Goal: Information Seeking & Learning: Learn about a topic

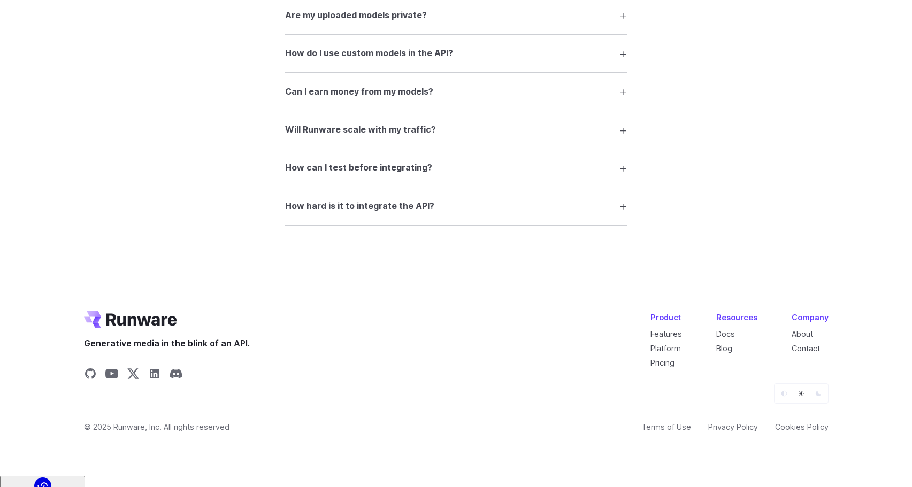
click at [419, 211] on h3 "How hard is it to integrate the API?" at bounding box center [359, 207] width 149 height 14
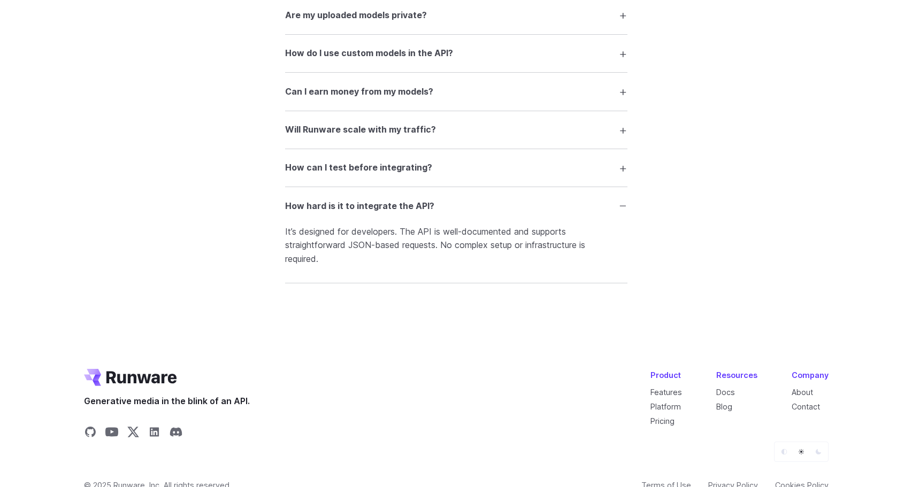
click at [533, 165] on details "How can I test before integrating? Use our interactive Playground to experiment…" at bounding box center [456, 168] width 342 height 38
click at [625, 174] on summary "How can I test before integrating?" at bounding box center [456, 168] width 342 height 20
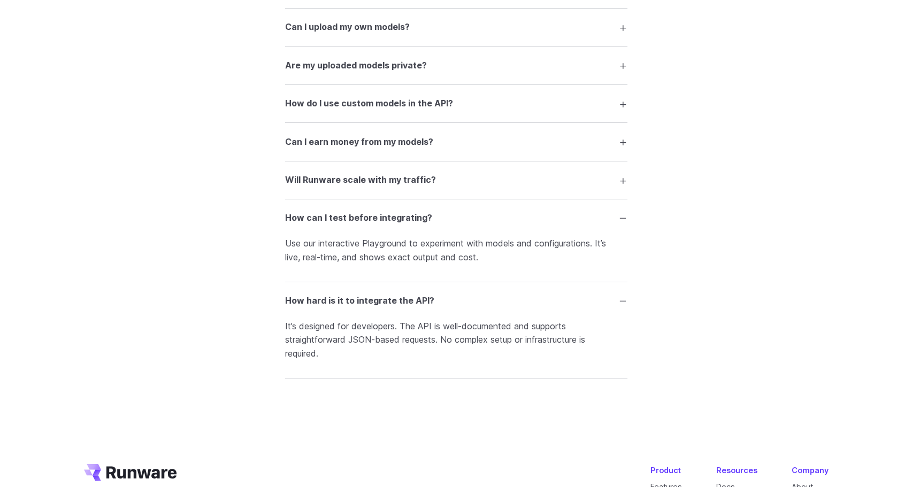
scroll to position [1992, 0]
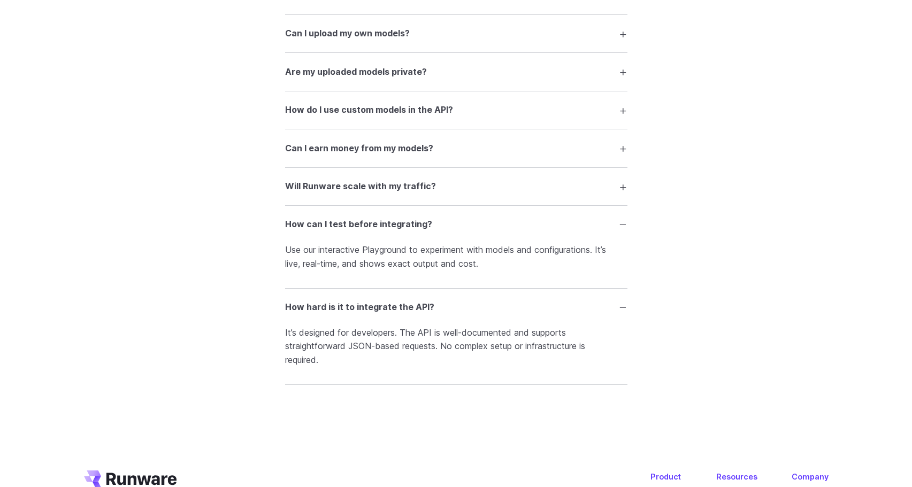
click at [616, 197] on summary "Will Runware scale with my traffic?" at bounding box center [456, 187] width 342 height 20
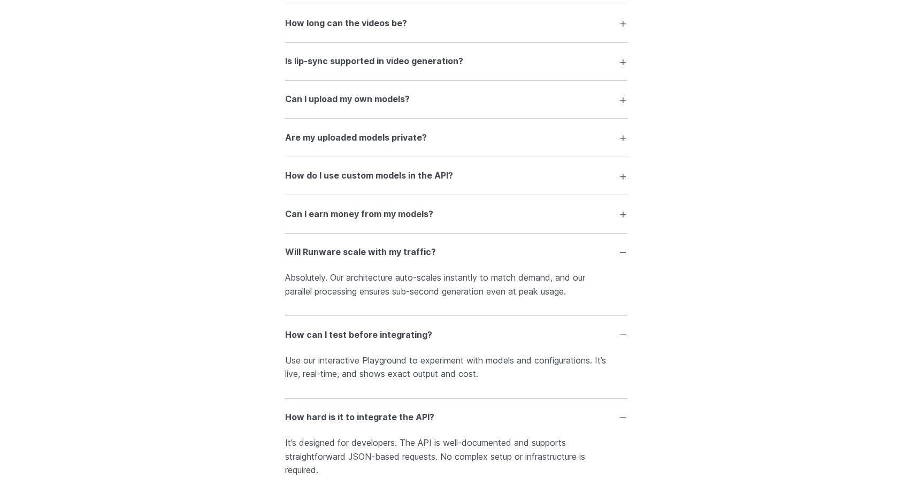
scroll to position [1926, 0]
click at [481, 225] on summary "Can I earn money from my models?" at bounding box center [456, 214] width 342 height 20
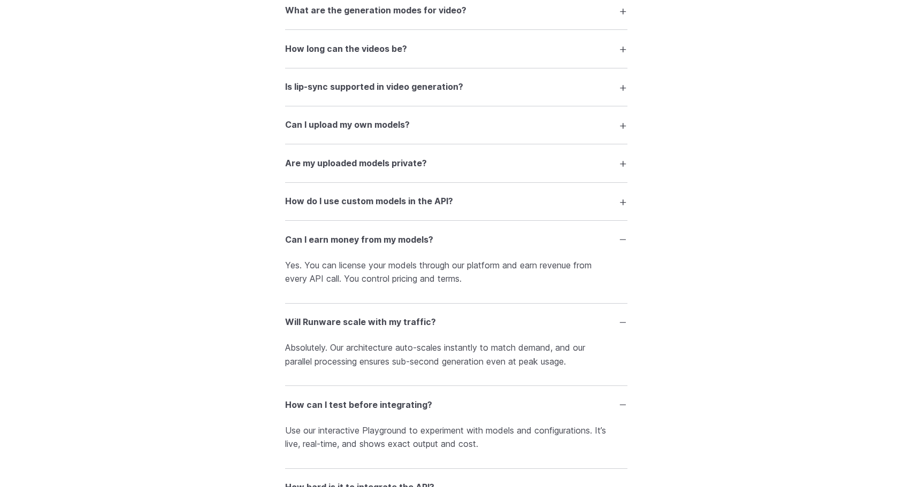
scroll to position [1887, 0]
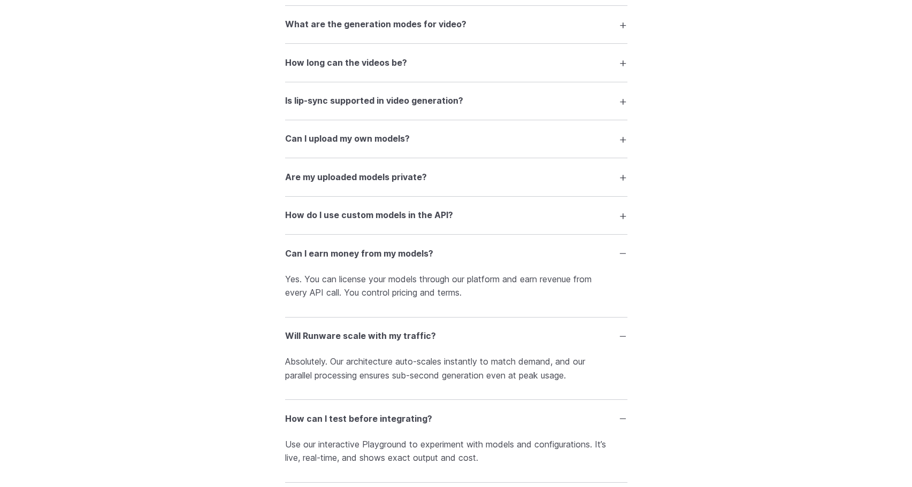
click at [474, 223] on summary "How do I use custom models in the API?" at bounding box center [456, 215] width 342 height 20
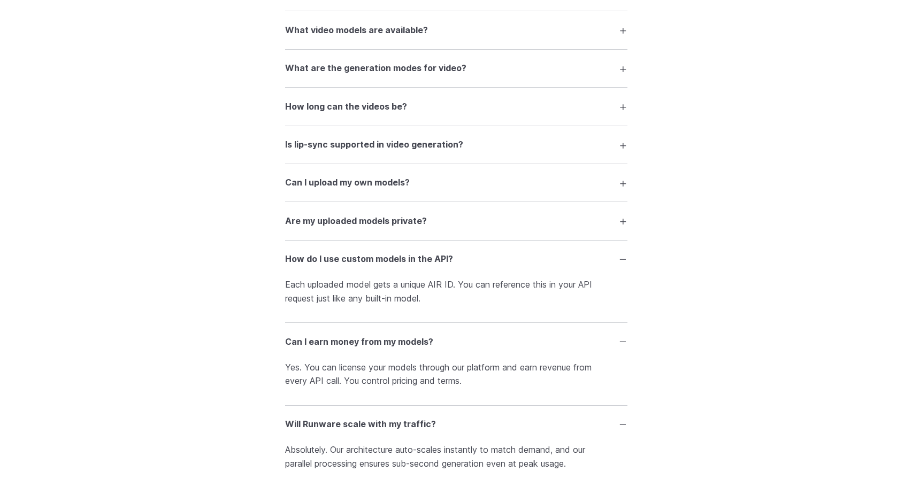
scroll to position [1837, 0]
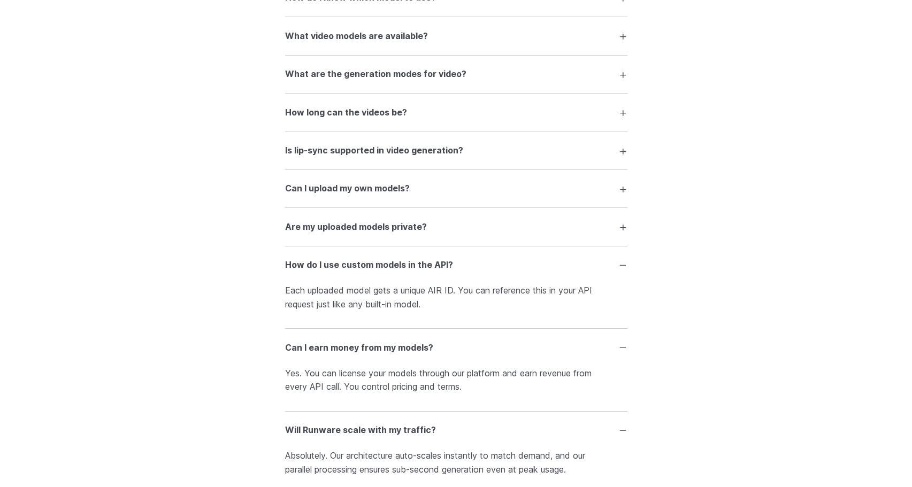
click at [399, 234] on h3 "Are my uploaded models private?" at bounding box center [356, 227] width 142 height 14
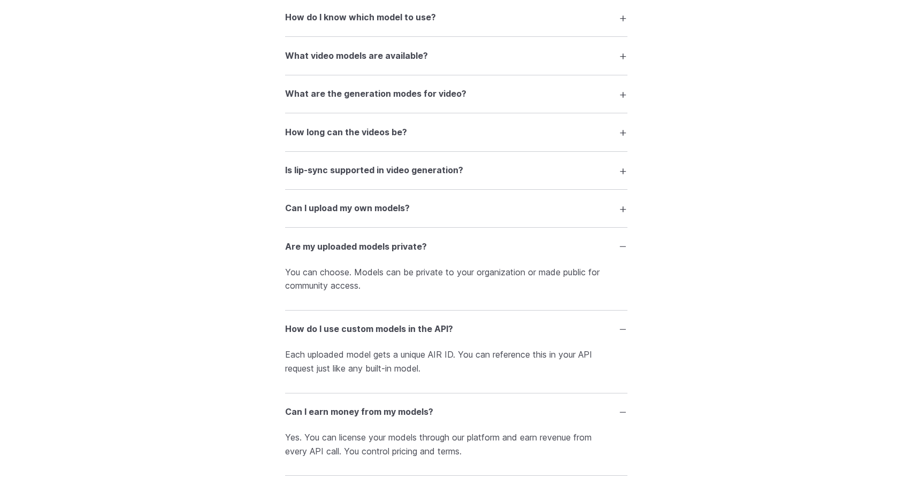
scroll to position [1817, 0]
click at [404, 216] on h3 "Can I upload my own models?" at bounding box center [347, 209] width 125 height 14
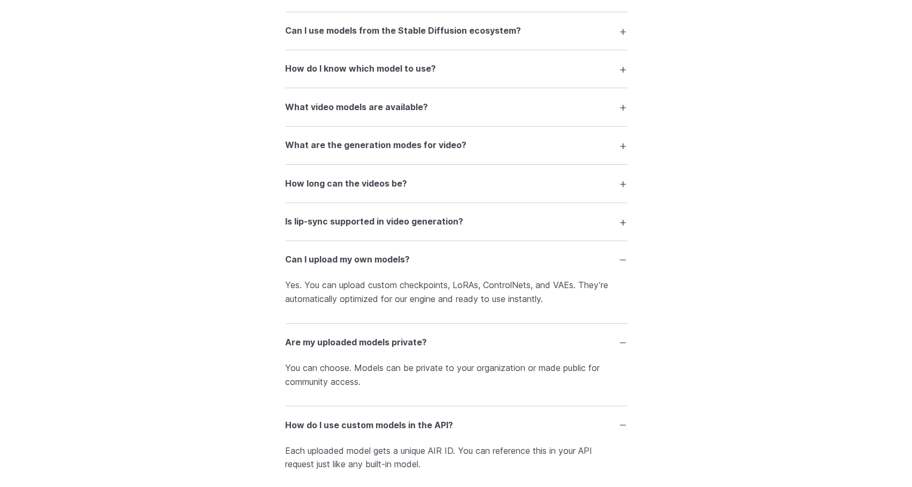
scroll to position [1752, 0]
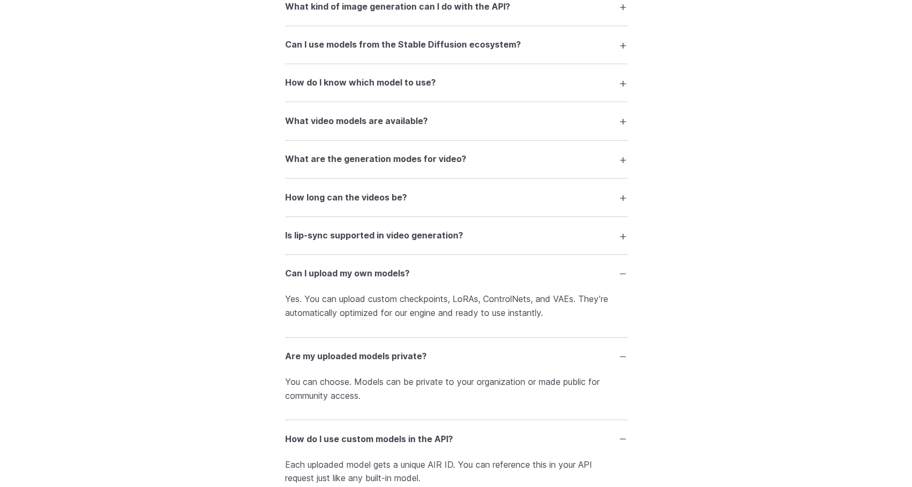
click at [398, 236] on summary "Is lip-sync supported in video generation?" at bounding box center [456, 236] width 342 height 20
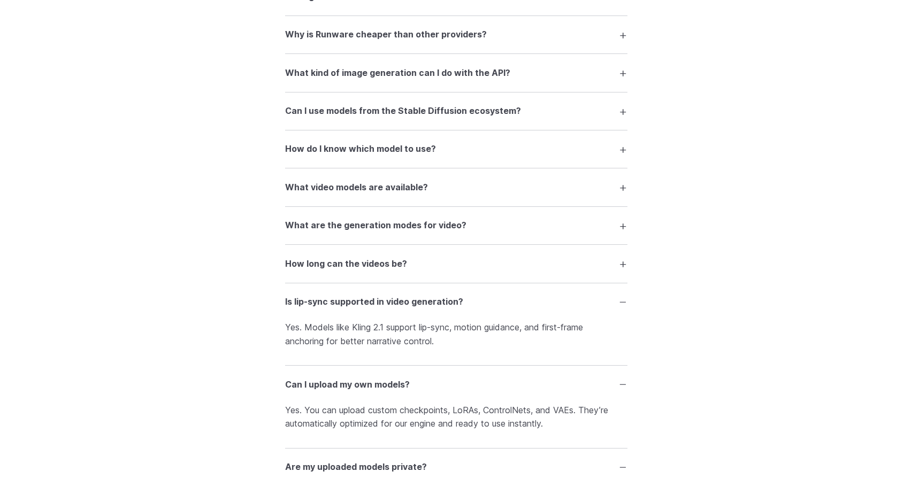
scroll to position [1678, 0]
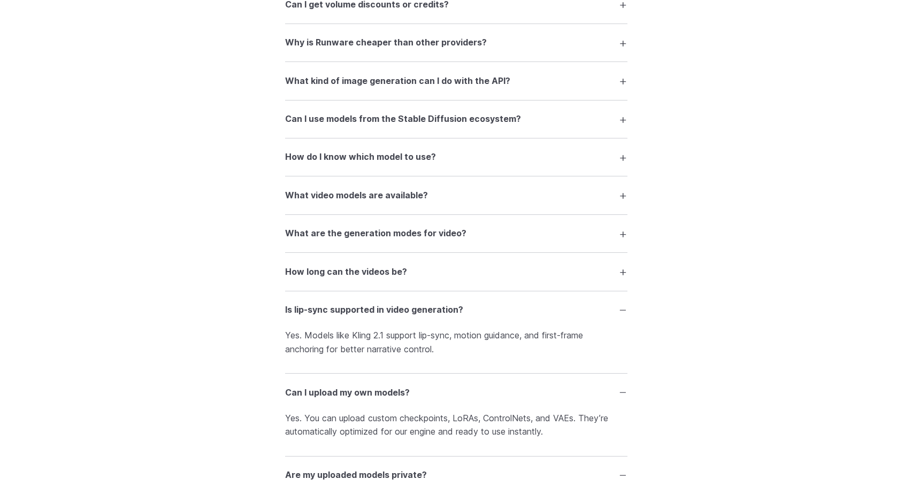
click at [320, 282] on summary "How long can the videos be?" at bounding box center [456, 272] width 342 height 20
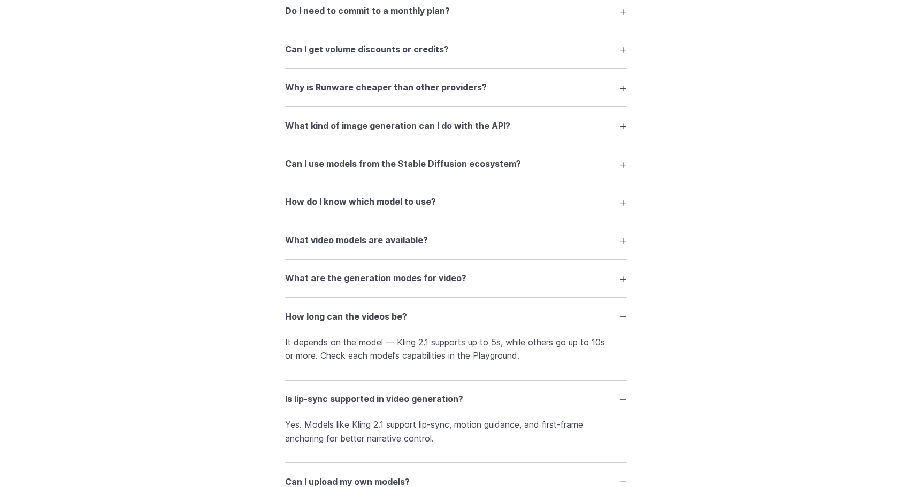
scroll to position [1628, 0]
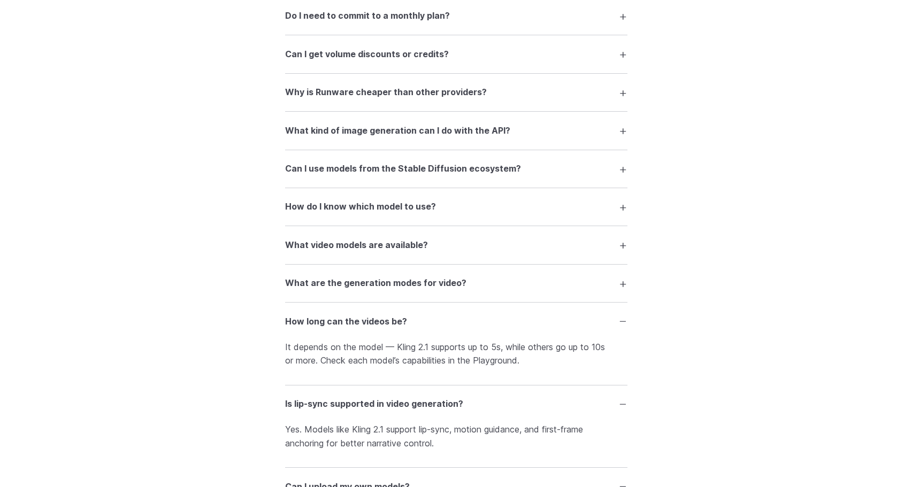
click at [328, 287] on h3 "What are the generation modes for video?" at bounding box center [375, 284] width 181 height 14
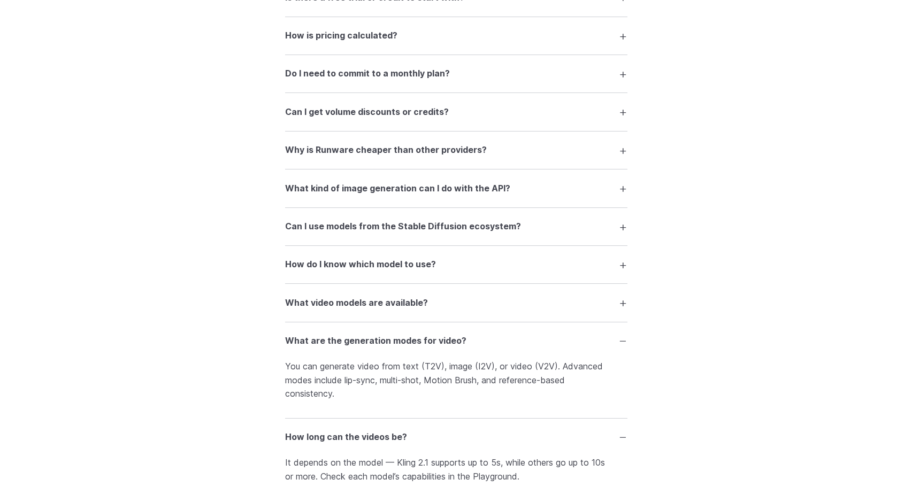
scroll to position [1568, 0]
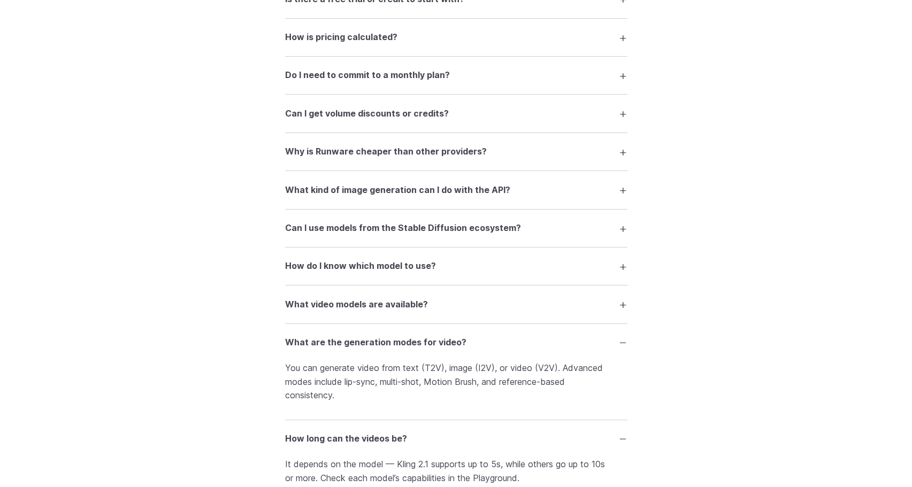
click at [321, 307] on h3 "What video models are available?" at bounding box center [356, 305] width 143 height 14
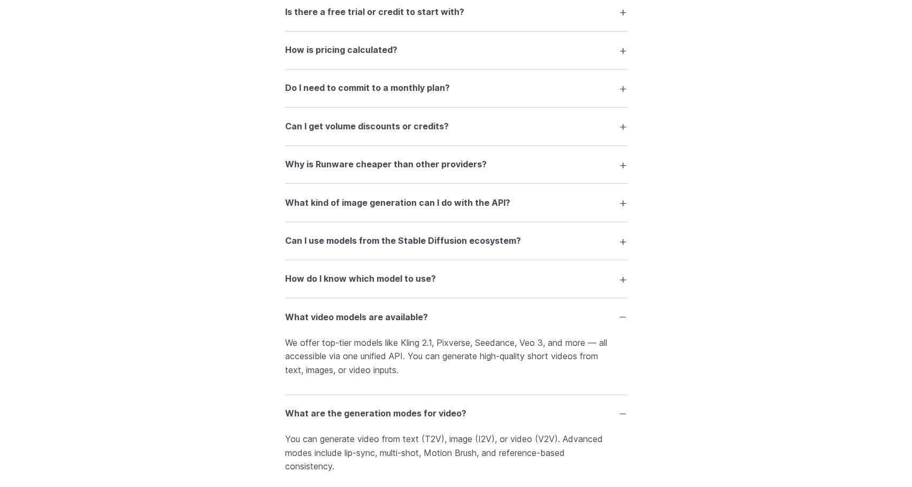
scroll to position [1559, 0]
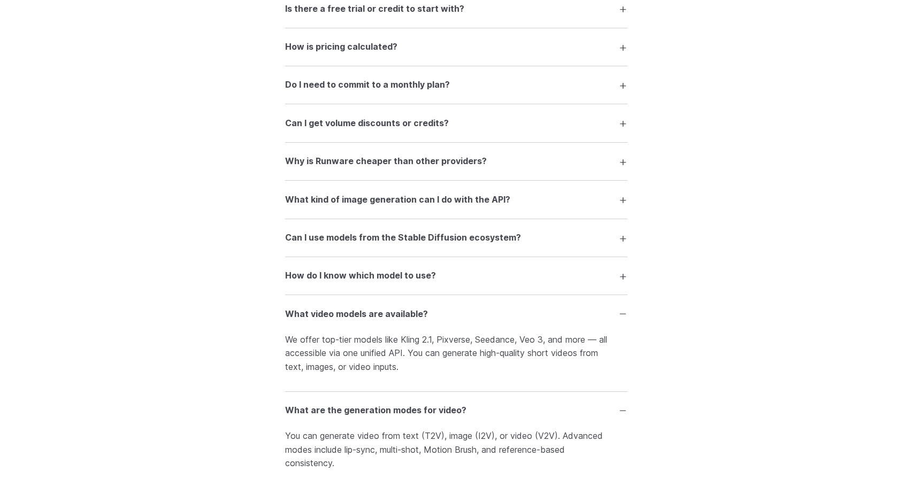
click at [316, 282] on h3 "How do I know which model to use?" at bounding box center [360, 276] width 151 height 14
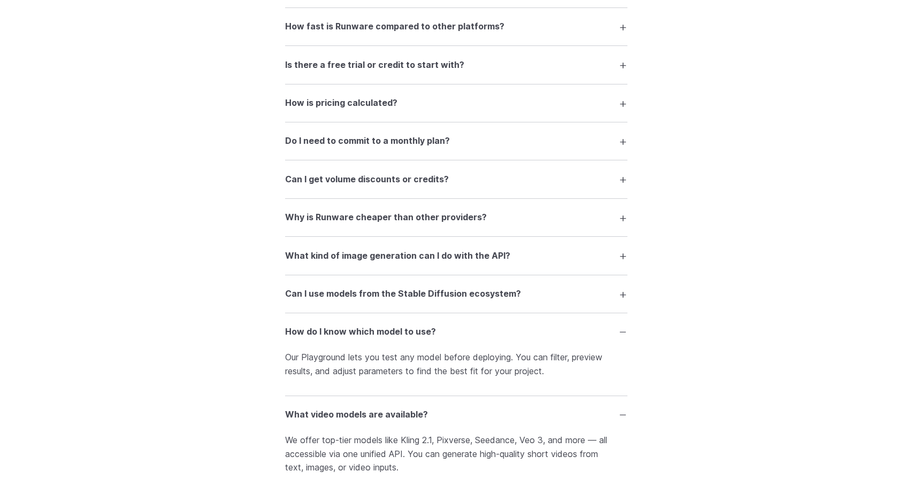
scroll to position [1501, 0]
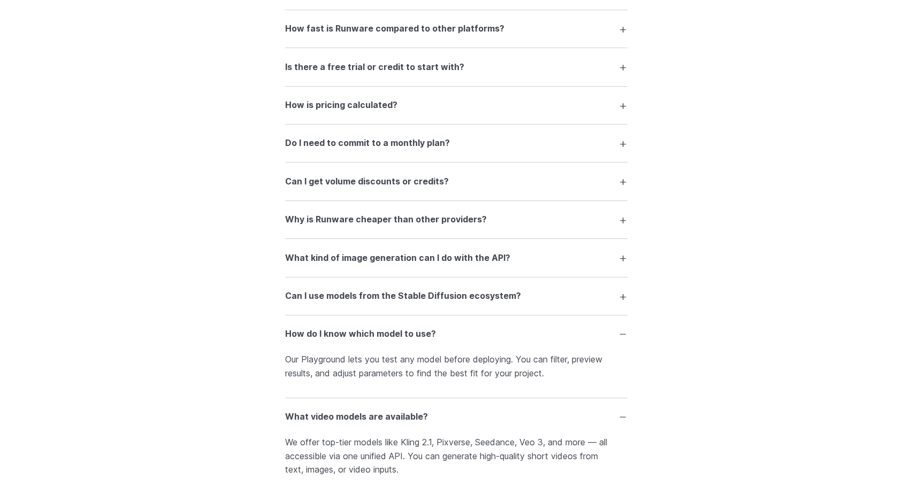
click at [334, 303] on h3 "Can I use models from the Stable Diffusion ecosystem?" at bounding box center [403, 296] width 236 height 14
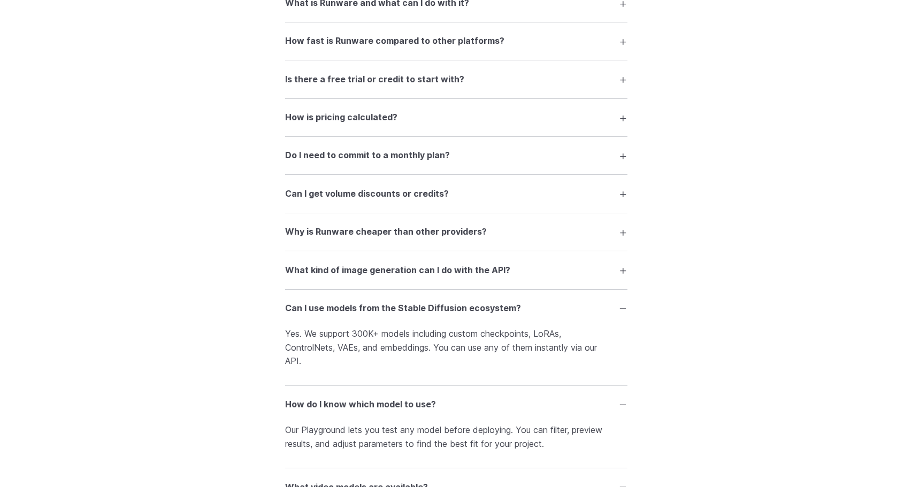
scroll to position [1487, 0]
click at [307, 279] on h3 "What kind of image generation can I do with the API?" at bounding box center [397, 272] width 225 height 14
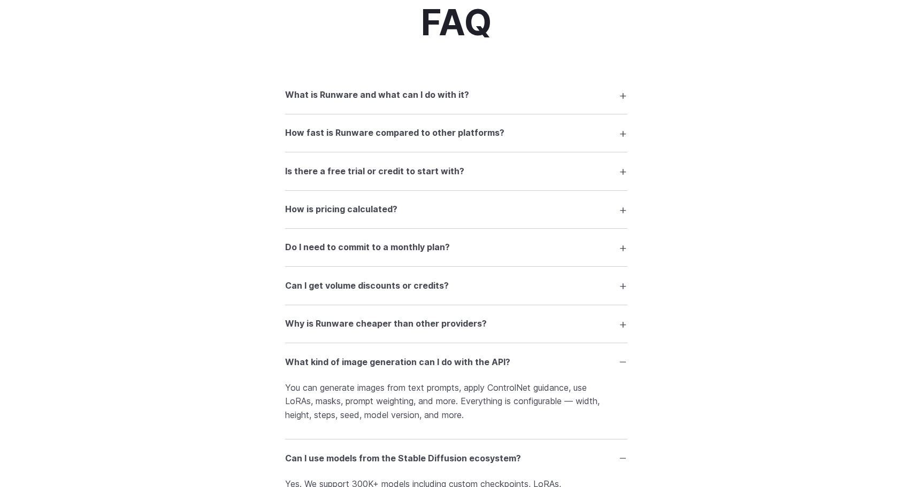
scroll to position [1395, 0]
click at [306, 332] on h3 "Why is Runware cheaper than other providers?" at bounding box center [386, 325] width 202 height 14
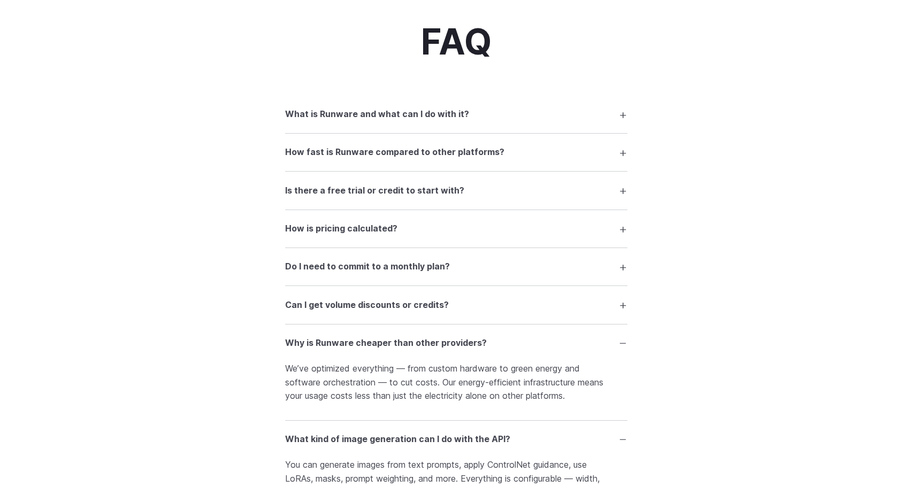
scroll to position [1361, 0]
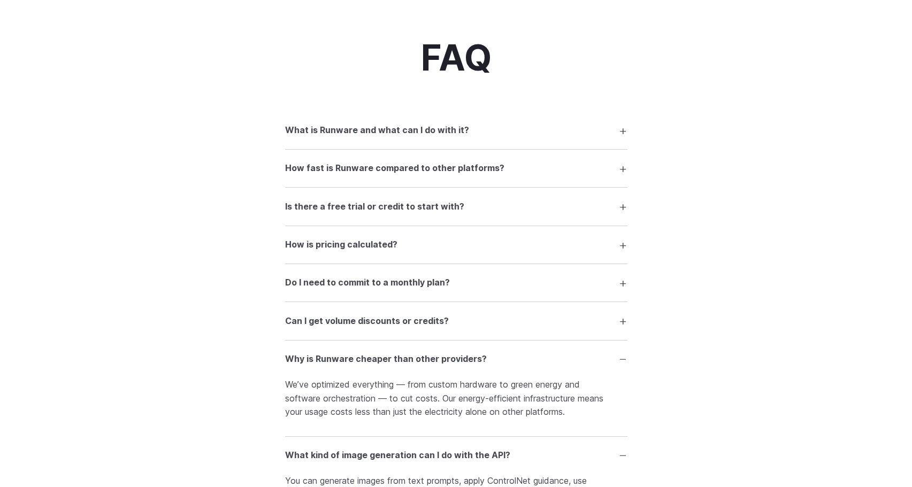
click at [307, 324] on h3 "Can I get volume discounts or credits?" at bounding box center [367, 322] width 164 height 14
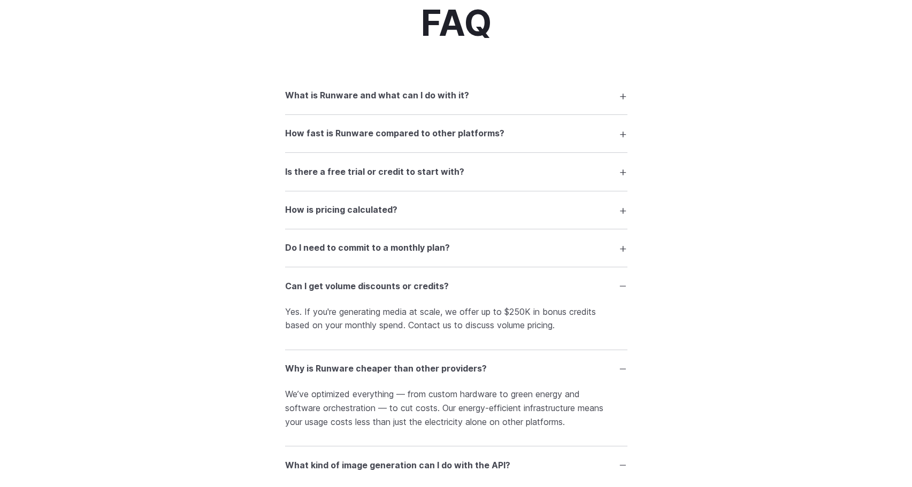
scroll to position [1399, 0]
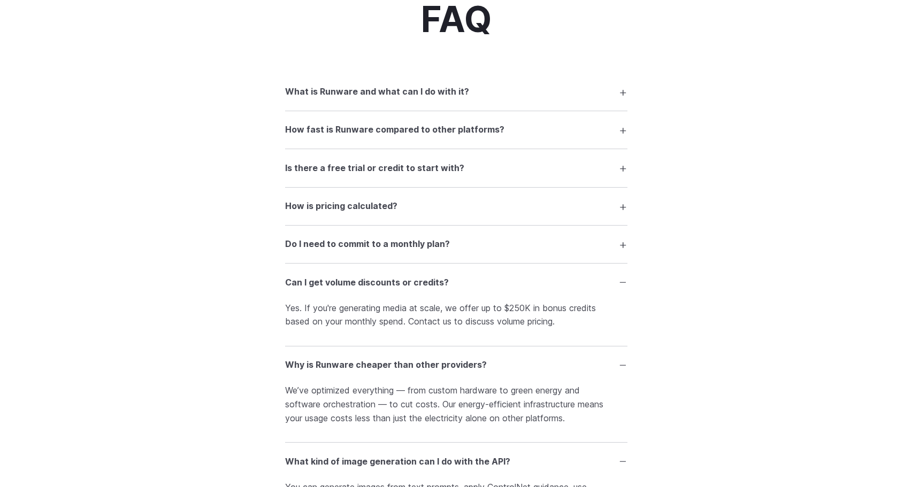
click at [323, 251] on h3 "Do I need to commit to a monthly plan?" at bounding box center [367, 245] width 165 height 14
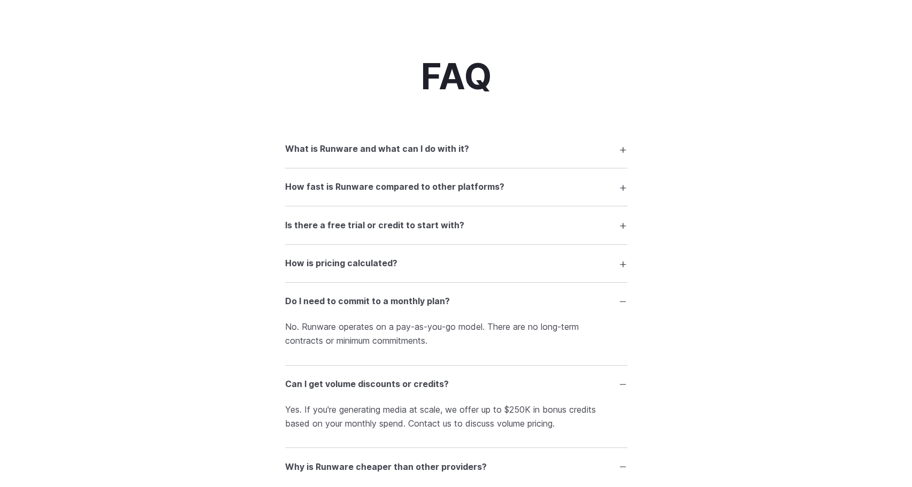
scroll to position [1341, 0]
click at [322, 263] on h3 "How is pricing calculated?" at bounding box center [341, 265] width 112 height 14
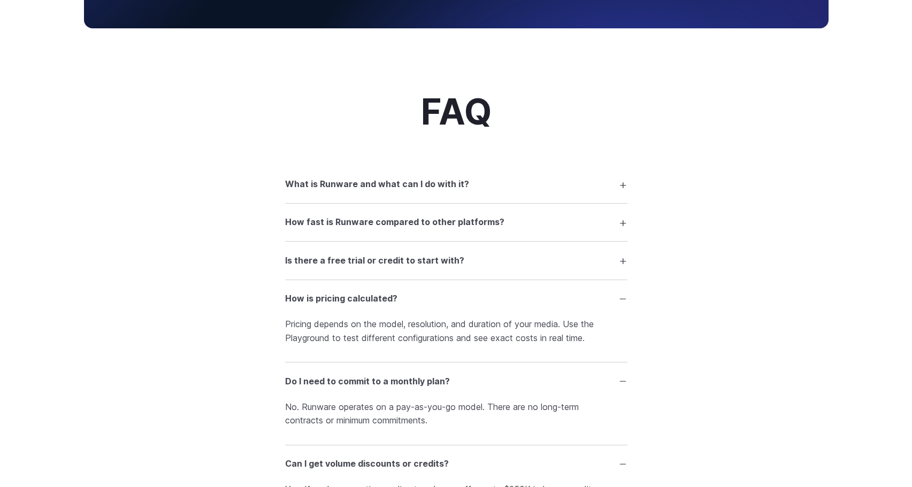
scroll to position [1305, 0]
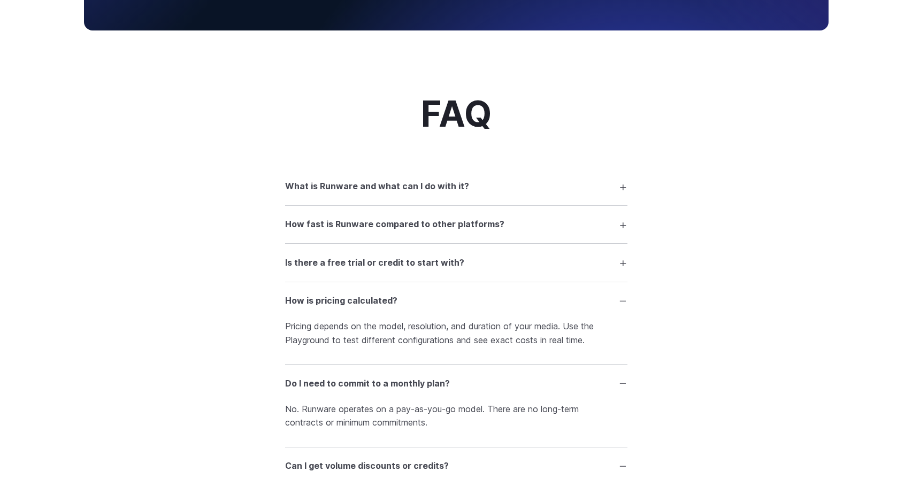
click at [311, 267] on h3 "Is there a free trial or credit to start with?" at bounding box center [374, 263] width 179 height 14
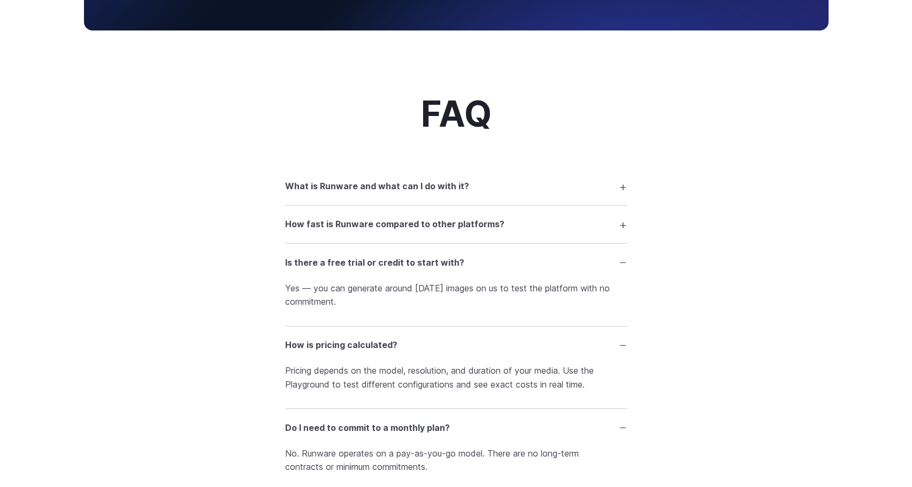
click at [318, 235] on summary "How fast is Runware compared to other platforms?" at bounding box center [456, 225] width 342 height 20
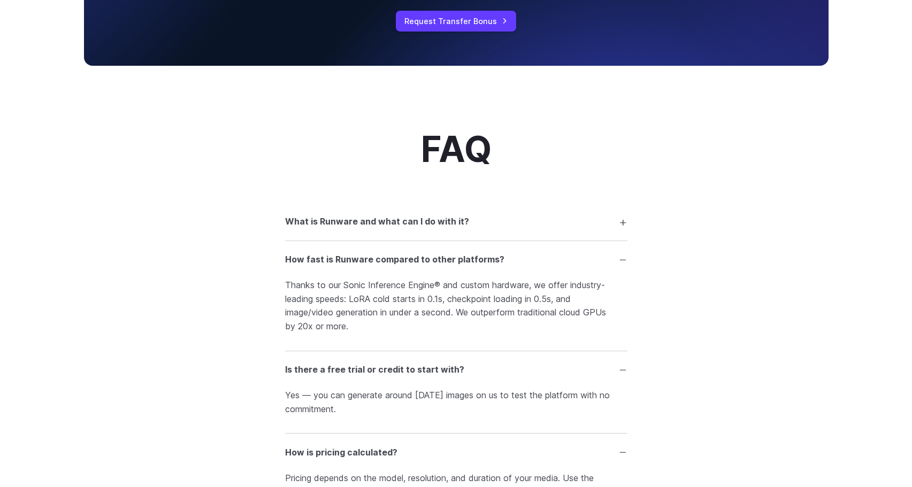
scroll to position [1264, 0]
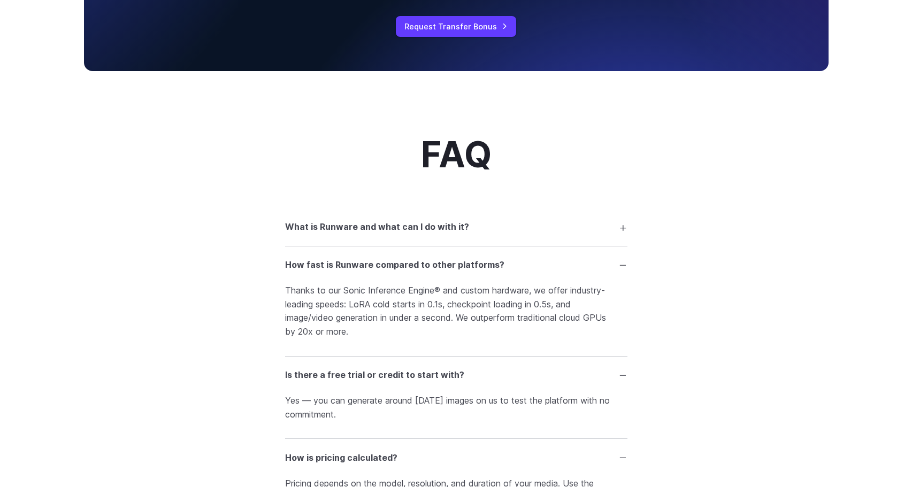
click at [350, 247] on details "What is Runware and what can I do with it? Runware is a high-performance AI inf…" at bounding box center [456, 228] width 342 height 38
click at [346, 232] on h3 "What is Runware and what can I do with it?" at bounding box center [377, 227] width 184 height 14
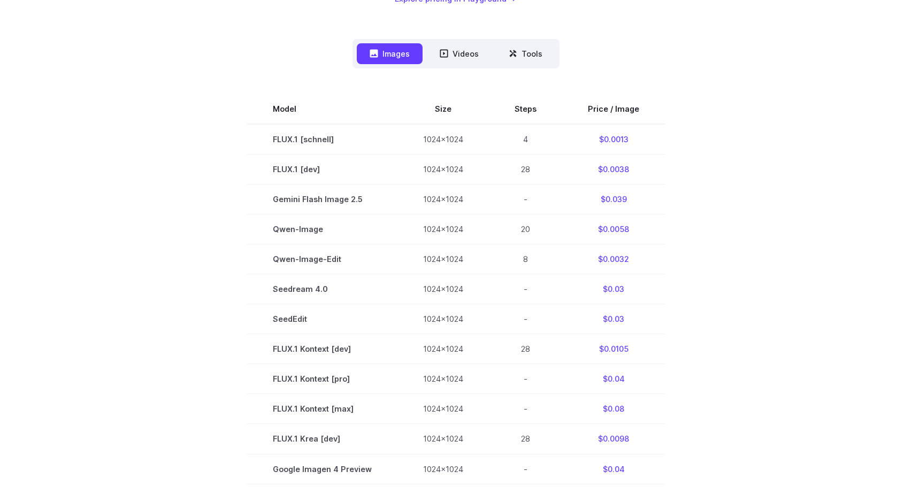
scroll to position [202, 0]
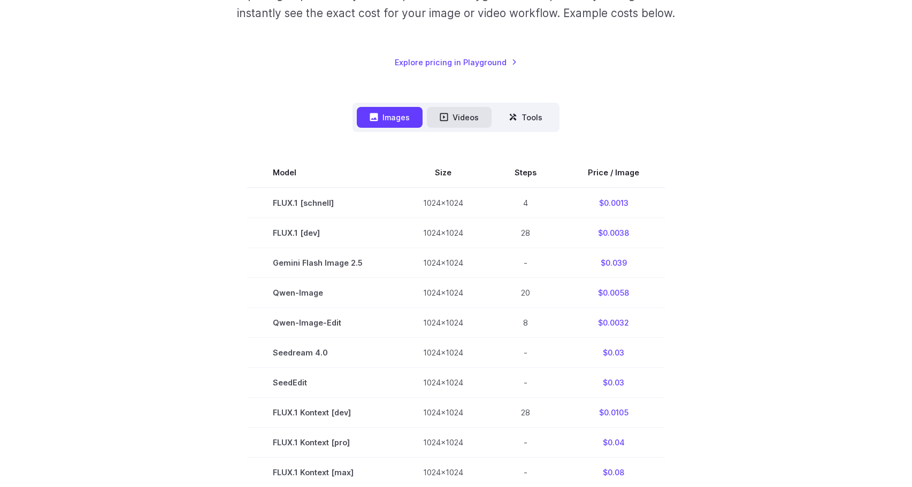
click at [456, 117] on button "Videos" at bounding box center [459, 117] width 65 height 21
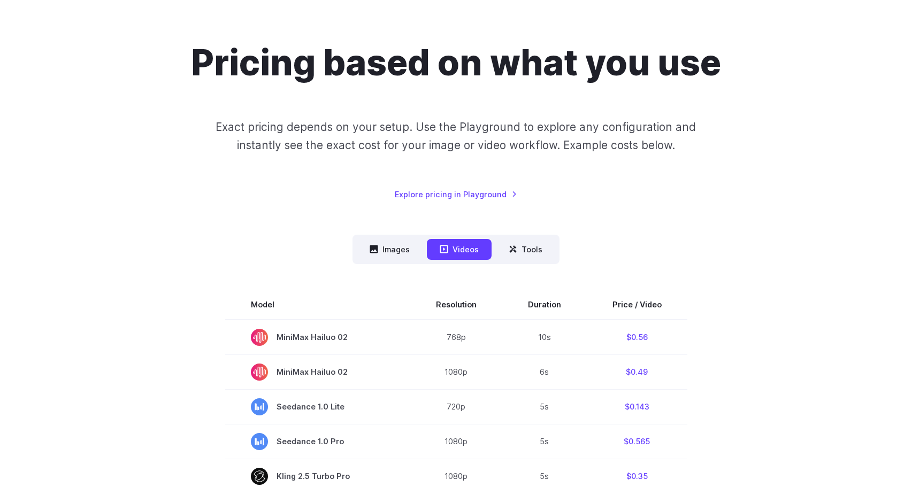
scroll to position [0, 0]
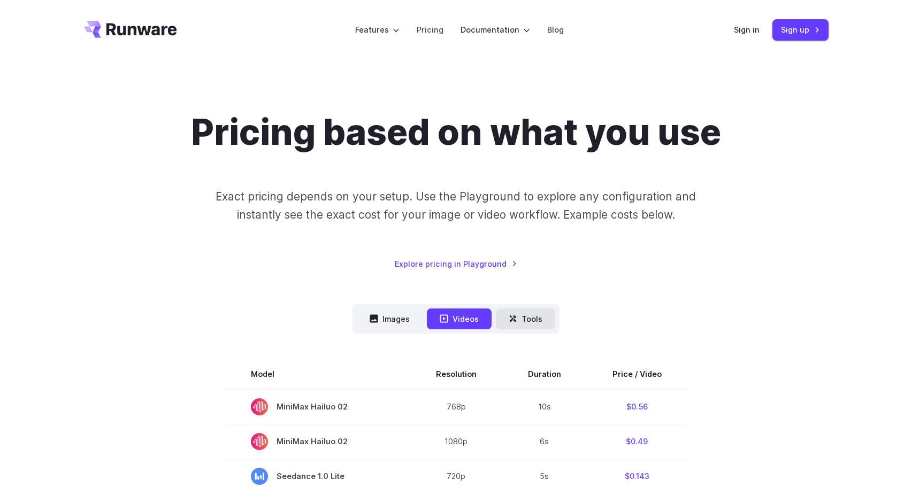
click at [539, 313] on button "Tools" at bounding box center [525, 319] width 59 height 21
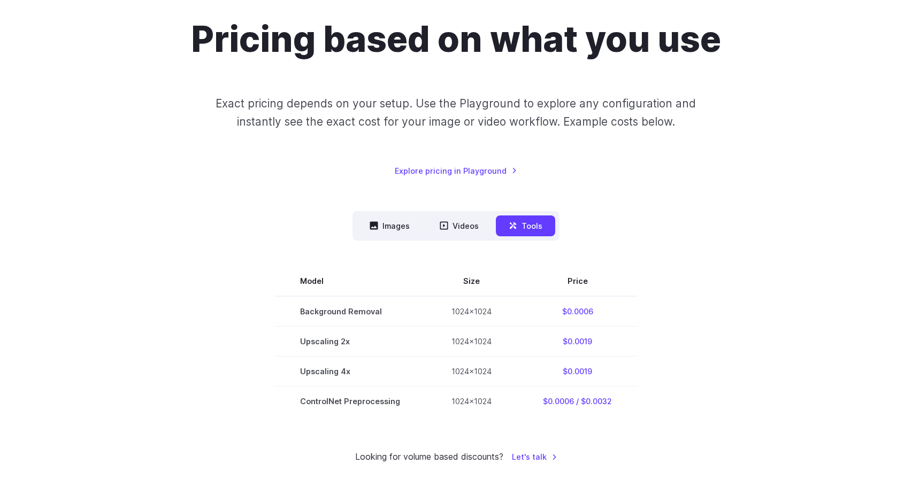
scroll to position [198, 0]
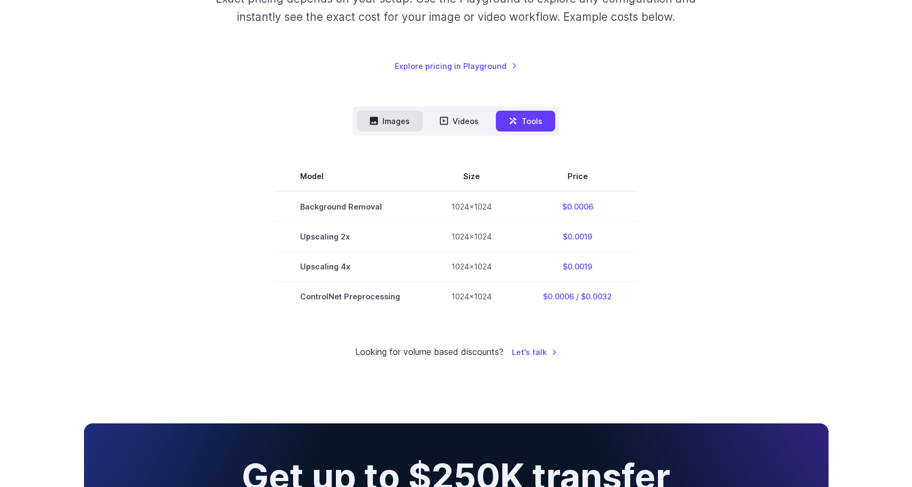
click at [373, 126] on button "Images" at bounding box center [390, 121] width 66 height 21
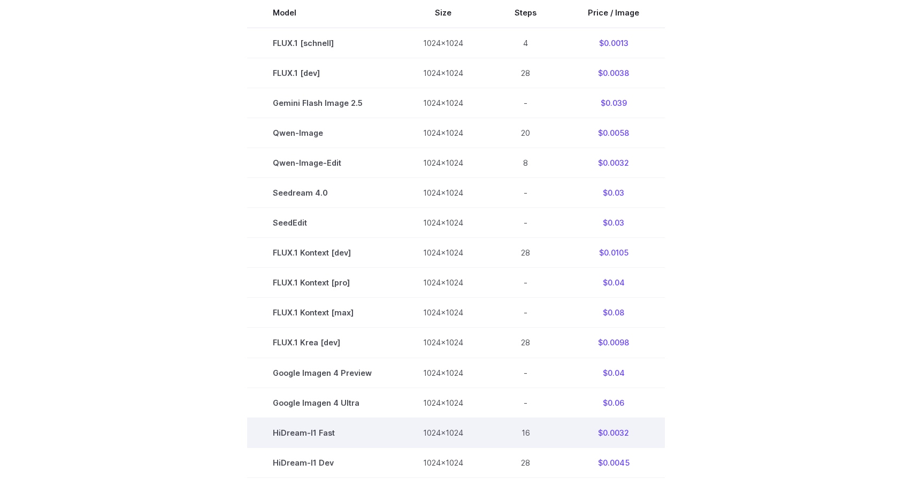
scroll to position [0, 0]
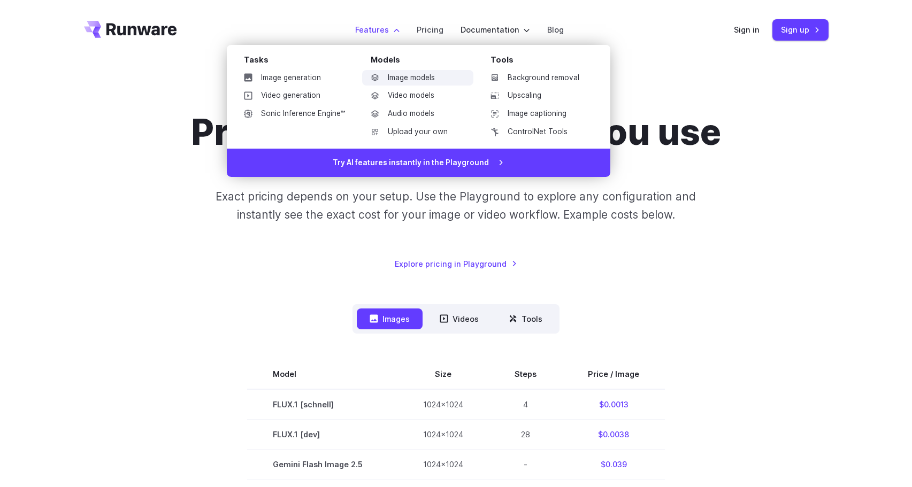
click at [403, 73] on link "Image models" at bounding box center [417, 78] width 111 height 16
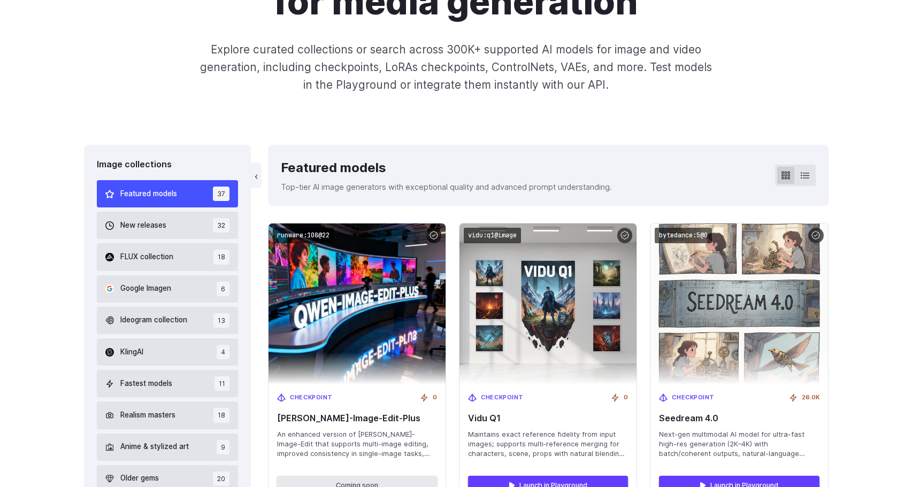
scroll to position [233, 0]
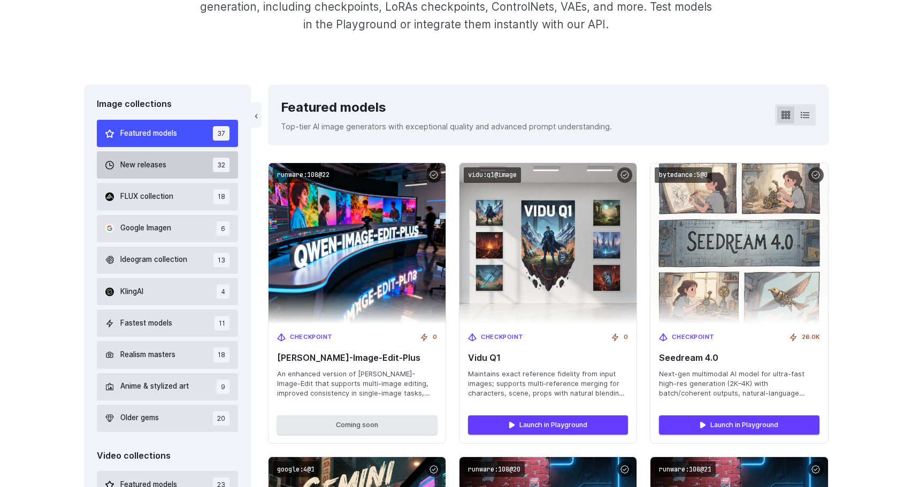
click at [187, 164] on button "New releases 32" at bounding box center [168, 164] width 142 height 27
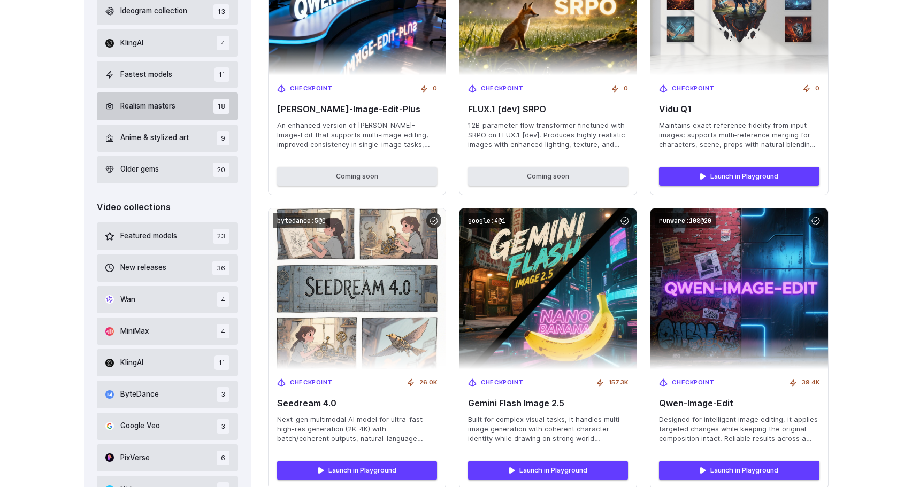
scroll to position [484, 0]
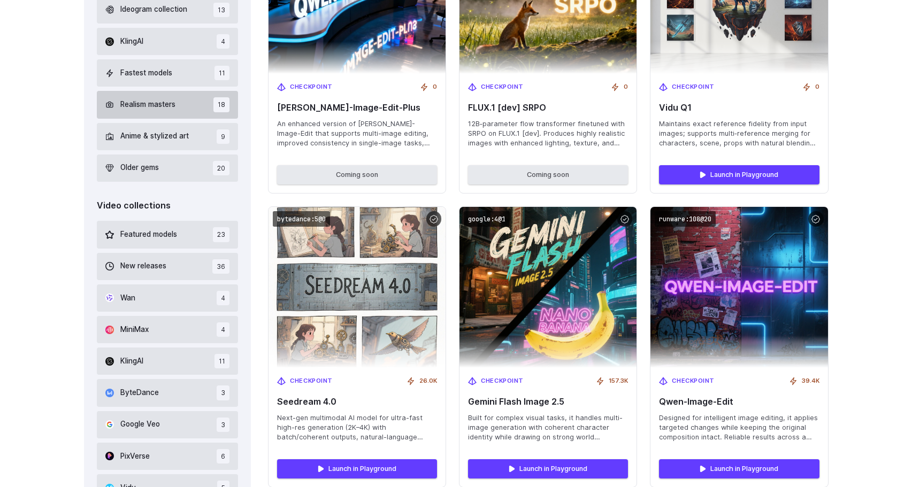
click at [196, 115] on button "Realism masters 18" at bounding box center [168, 104] width 142 height 27
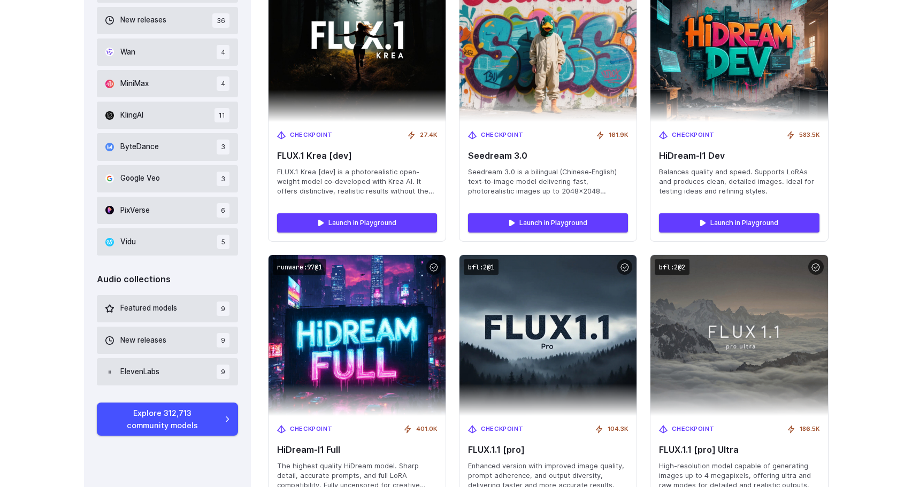
scroll to position [734, 0]
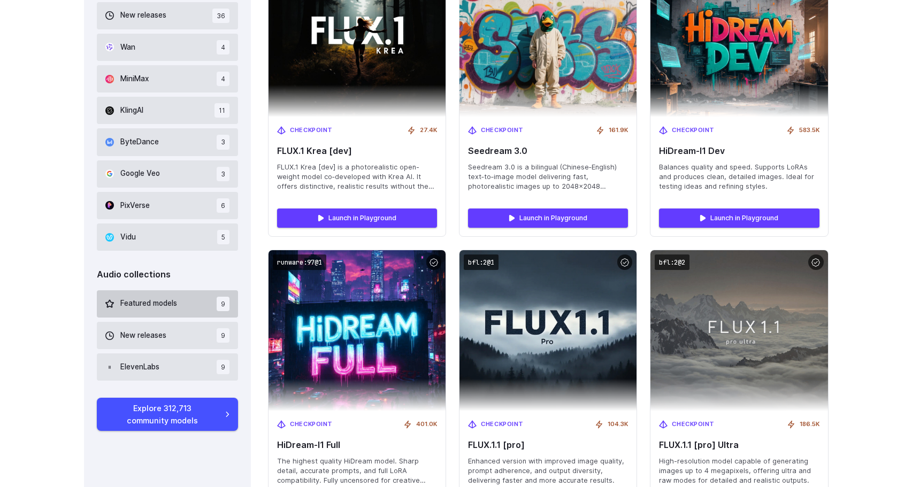
click at [196, 312] on button "Featured models 9" at bounding box center [168, 303] width 142 height 27
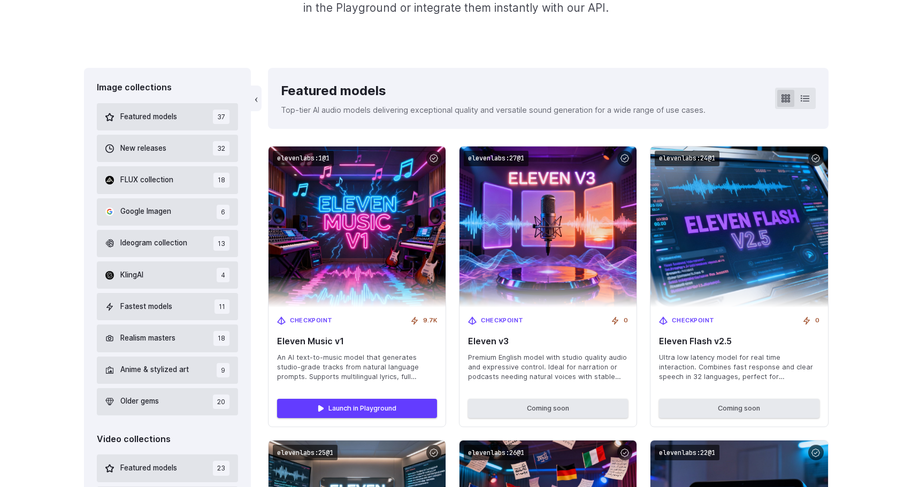
scroll to position [249, 0]
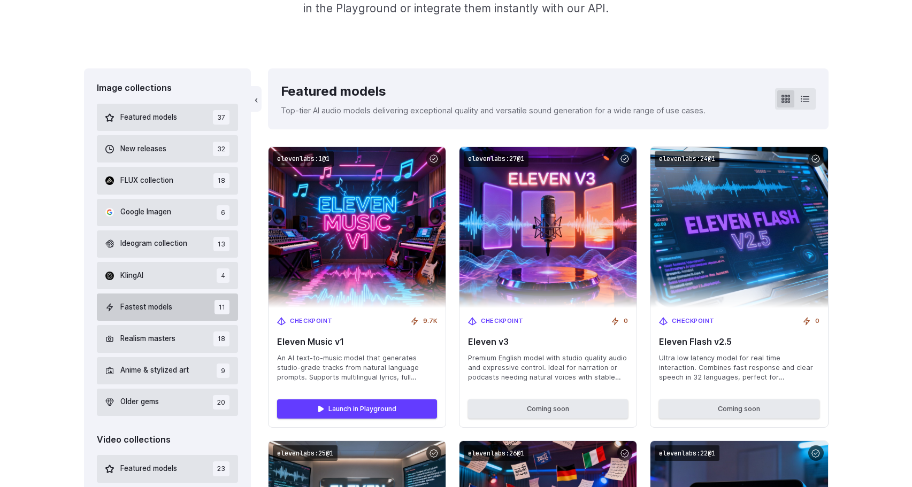
click at [192, 309] on button "Fastest models 11" at bounding box center [168, 307] width 142 height 27
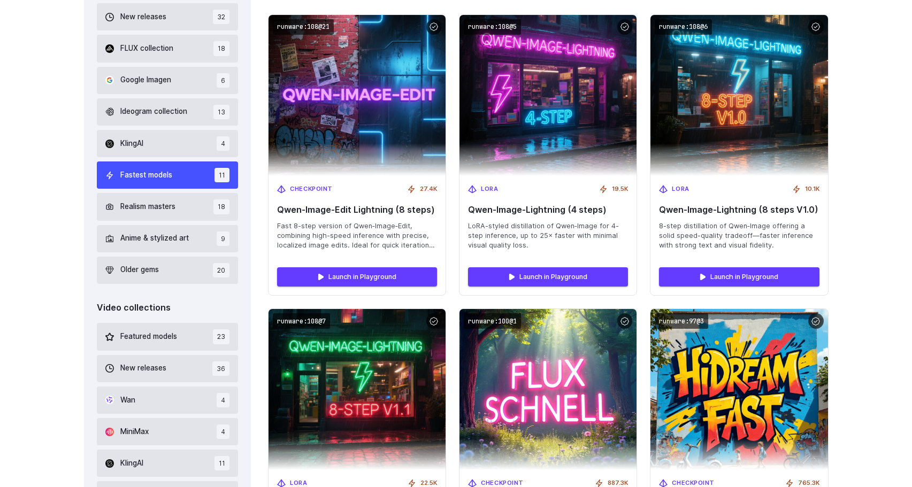
scroll to position [380, 0]
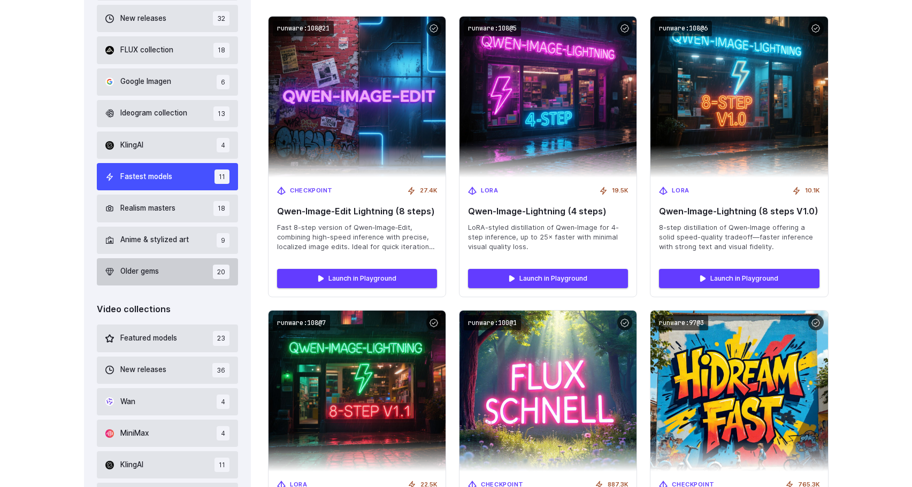
click at [180, 277] on button "Older gems 20" at bounding box center [168, 271] width 142 height 27
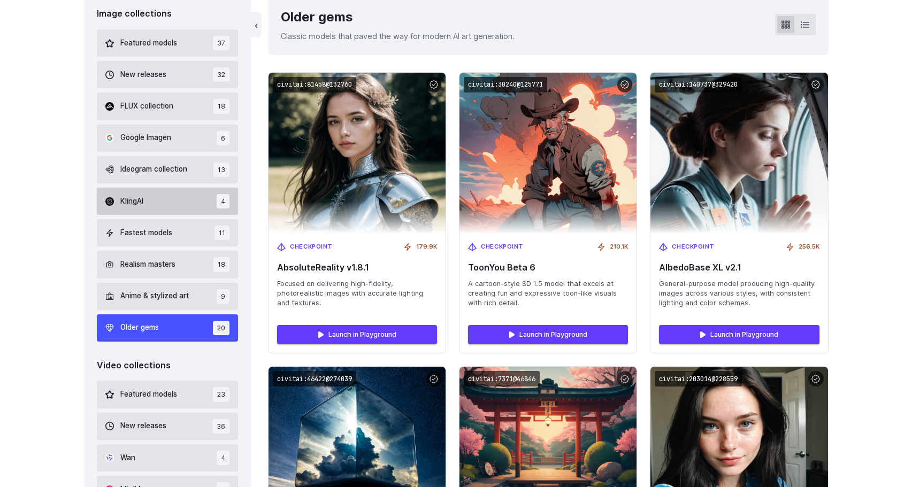
scroll to position [324, 0]
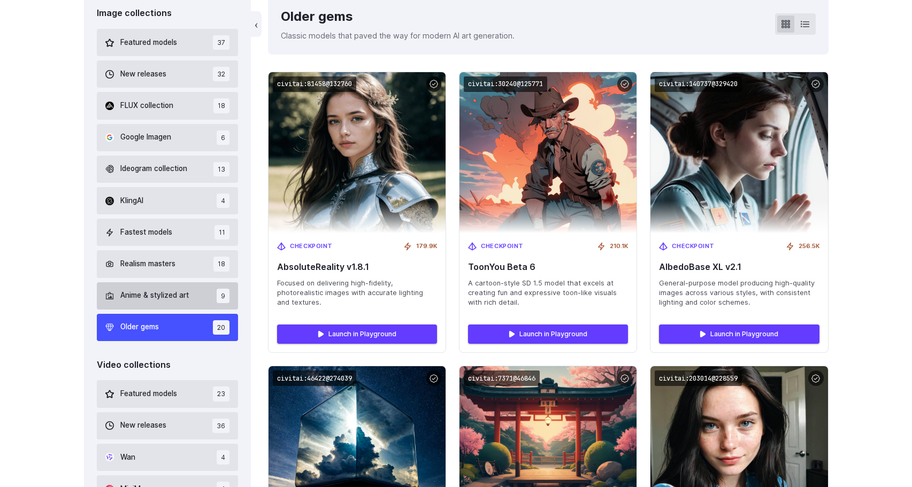
click at [185, 296] on span "Anime & stylized art" at bounding box center [154, 296] width 68 height 12
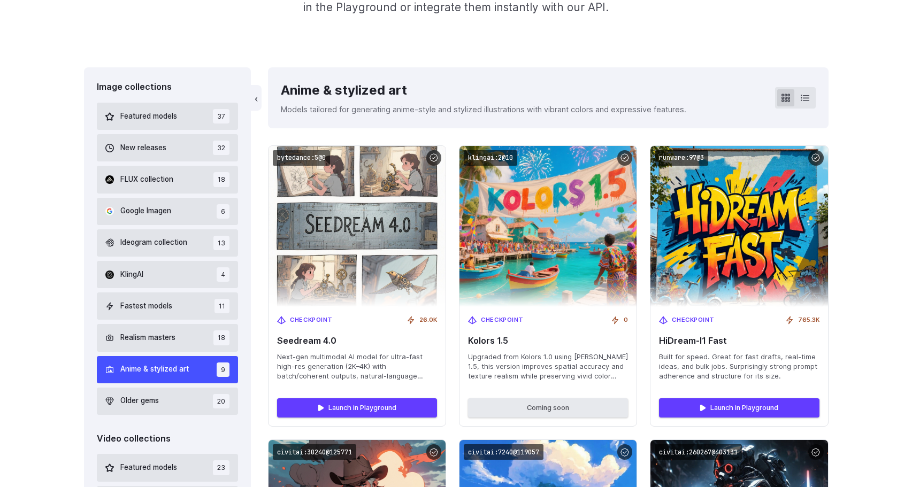
scroll to position [249, 0]
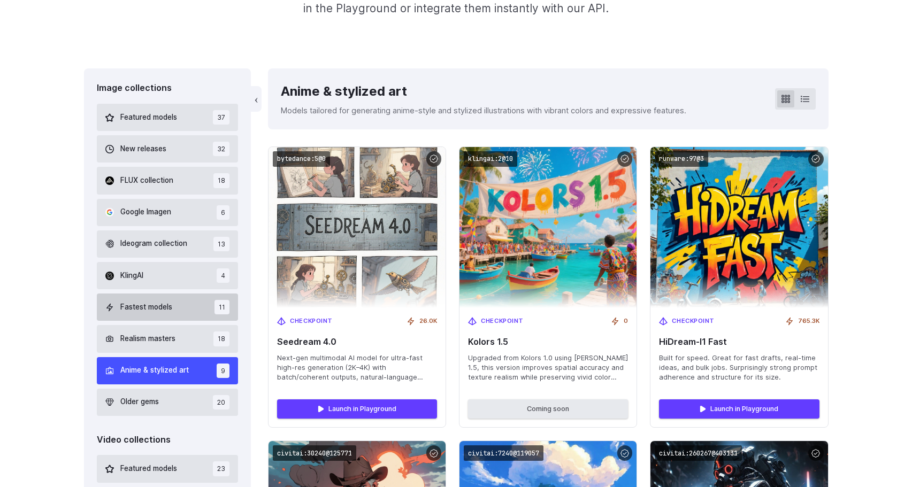
click at [194, 311] on button "Fastest models 11" at bounding box center [168, 307] width 142 height 27
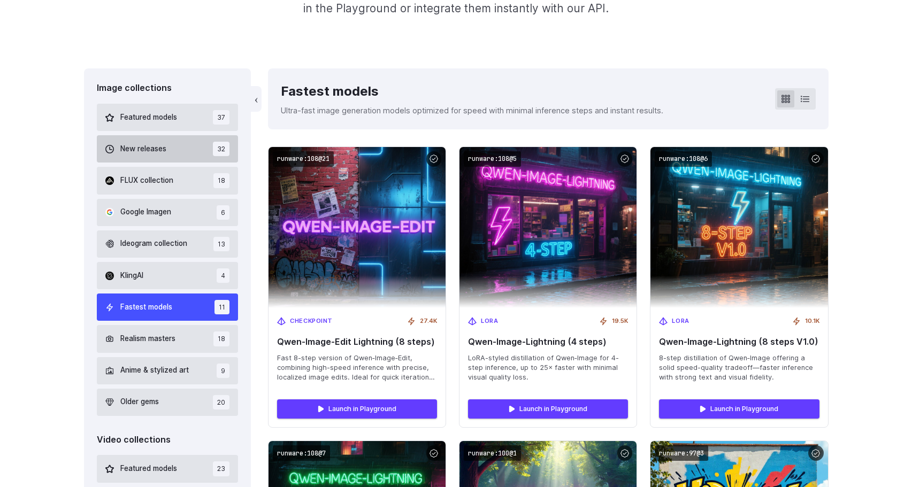
click at [180, 148] on button "New releases 32" at bounding box center [168, 148] width 142 height 27
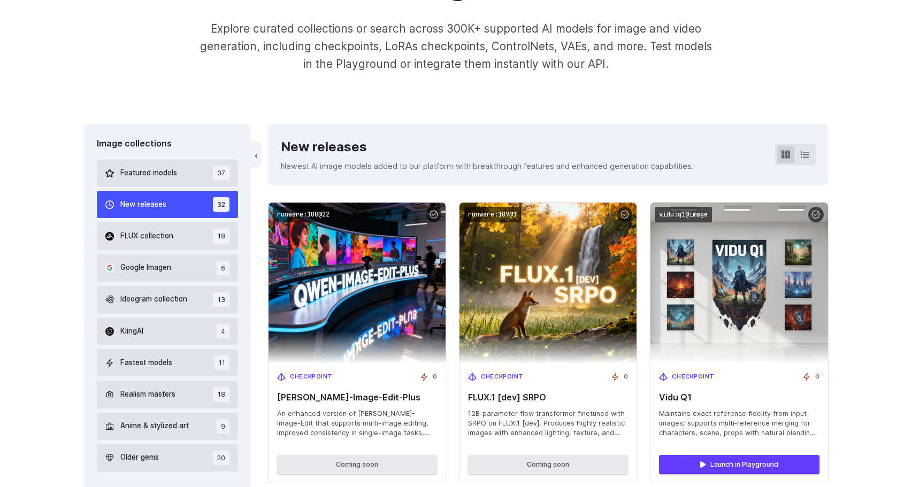
scroll to position [275, 0]
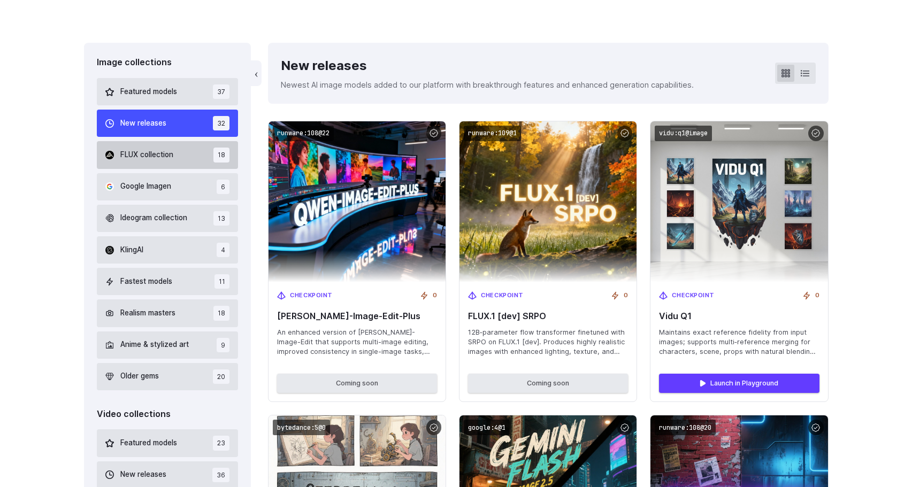
click at [179, 162] on button "FLUX collection 18" at bounding box center [168, 154] width 142 height 27
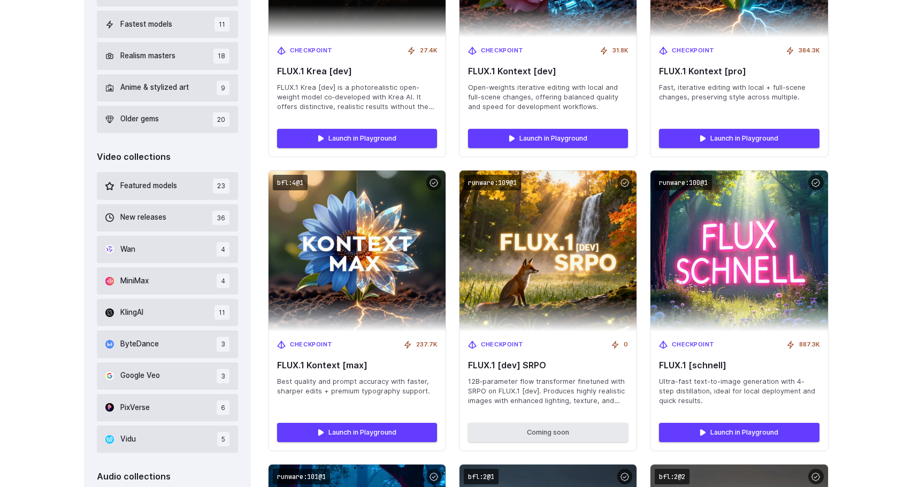
scroll to position [303, 0]
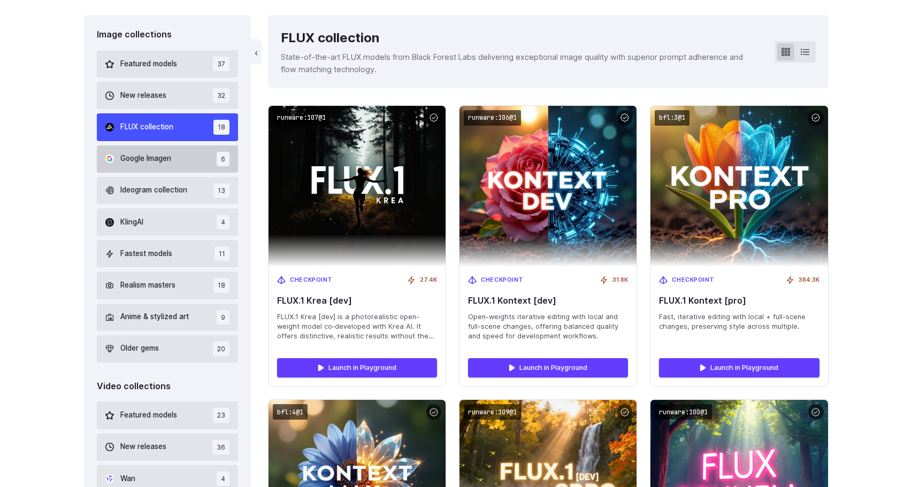
click at [179, 166] on button "Google Imagen 6" at bounding box center [168, 159] width 142 height 27
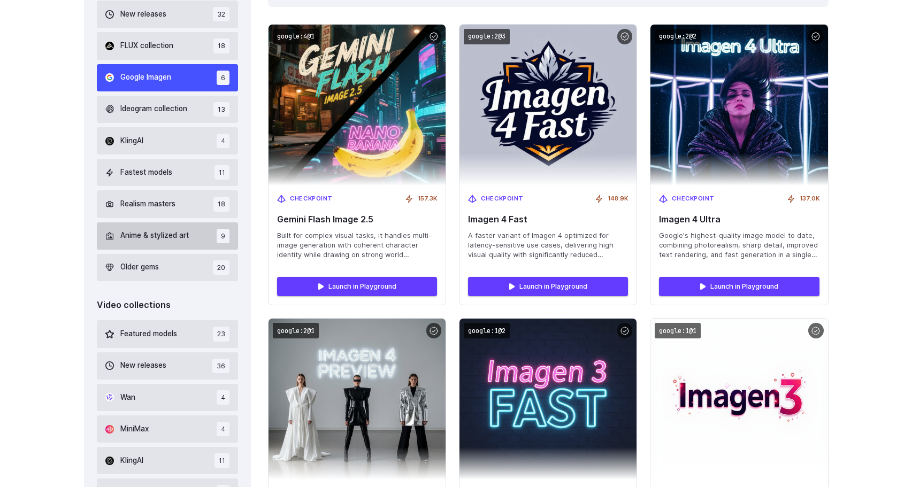
scroll to position [371, 0]
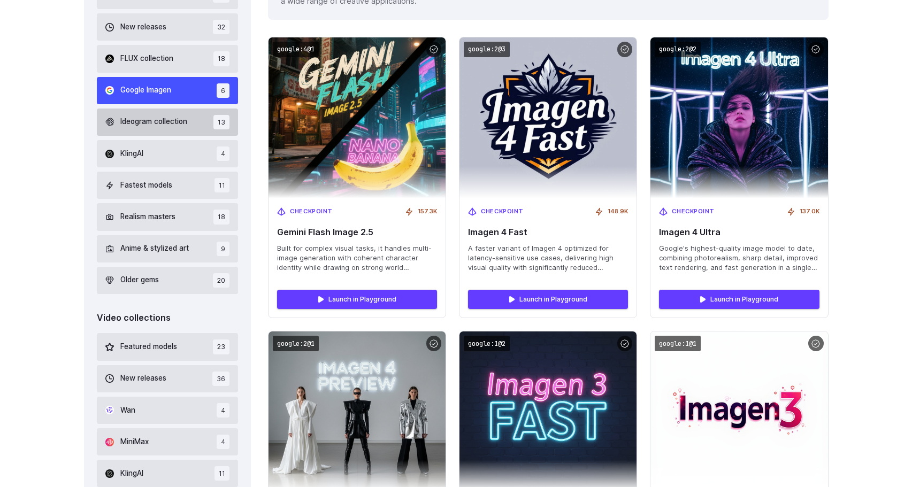
click at [202, 119] on button "Ideogram collection 13" at bounding box center [168, 122] width 142 height 27
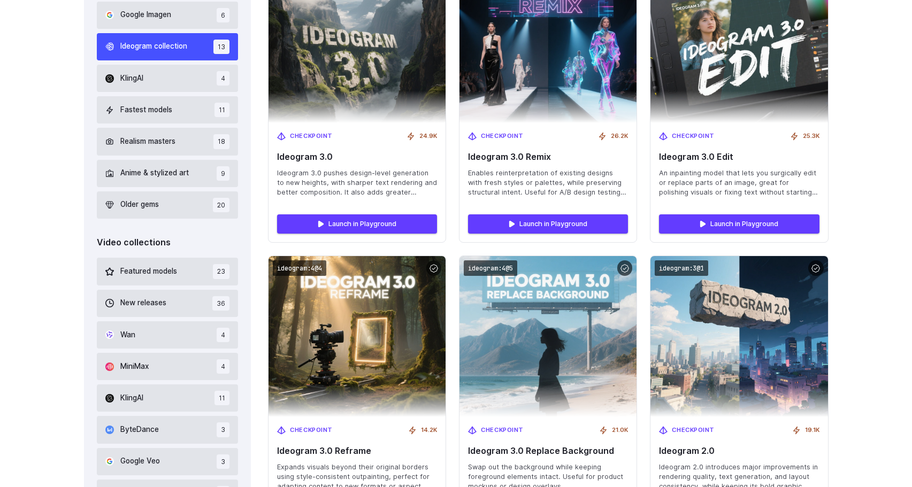
scroll to position [448, 0]
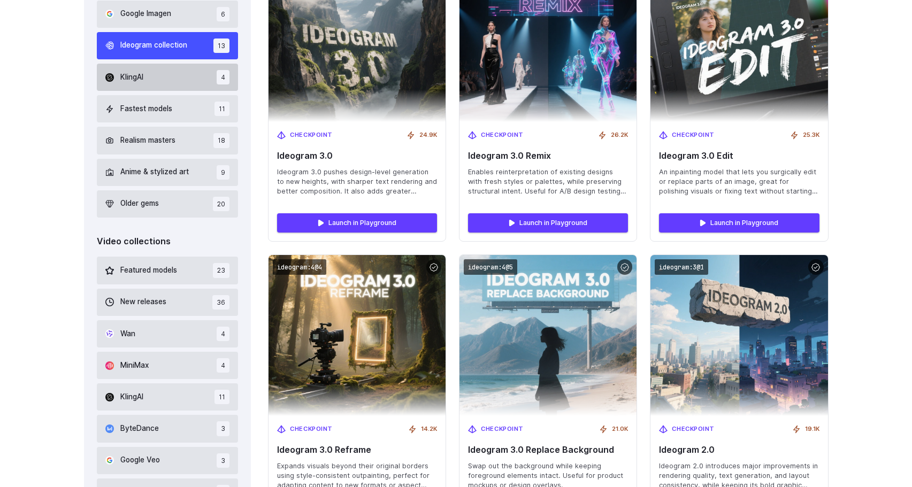
click at [159, 87] on button "KlingAI 4" at bounding box center [168, 77] width 142 height 27
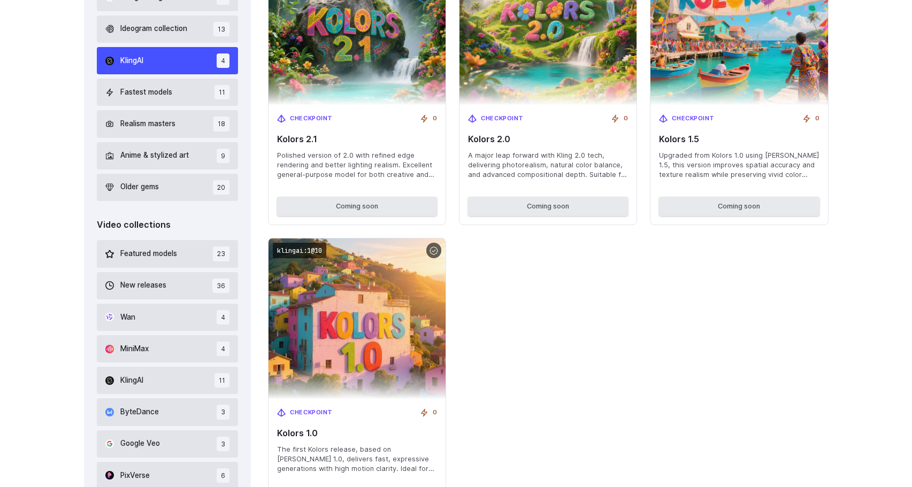
scroll to position [465, 0]
click at [174, 91] on button "Fastest models 11" at bounding box center [168, 91] width 142 height 27
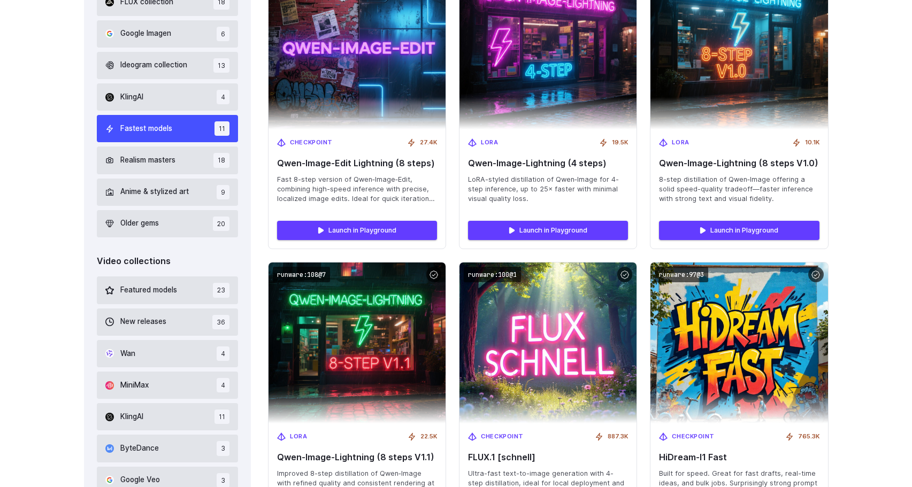
scroll to position [516, 0]
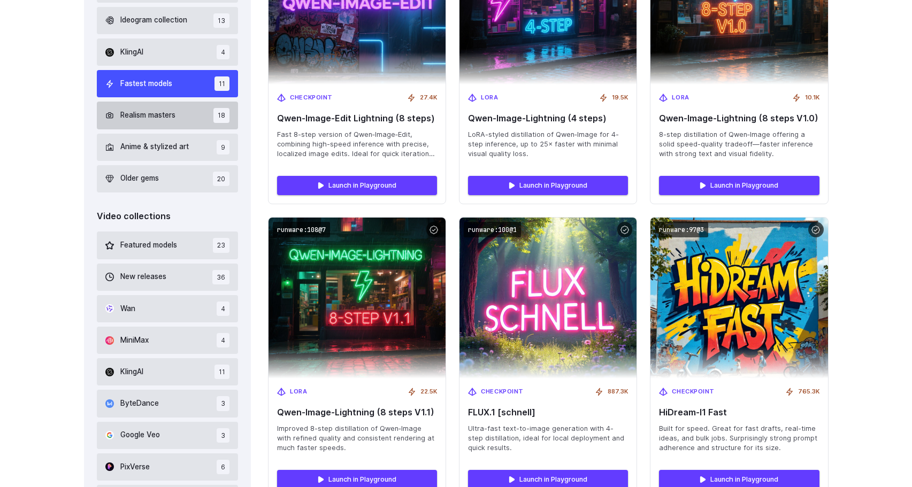
click at [175, 121] on button "Realism masters 18" at bounding box center [168, 115] width 142 height 27
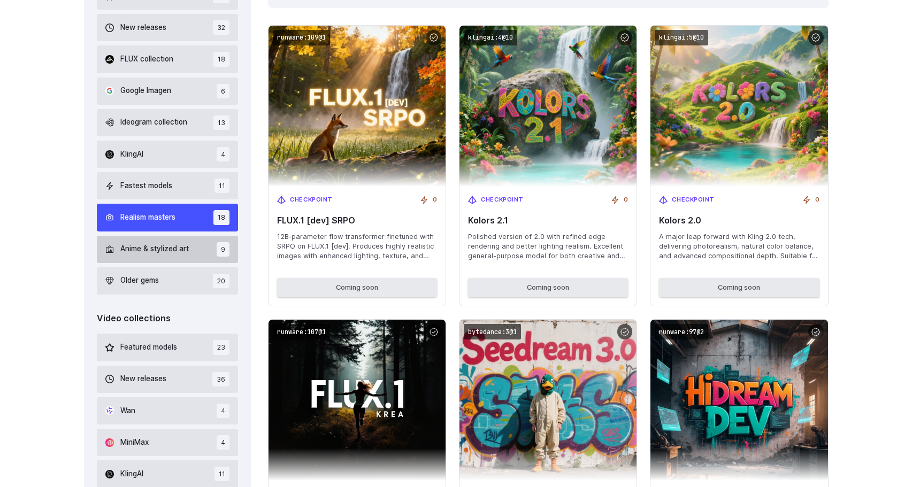
click at [165, 248] on span "Anime & stylized art" at bounding box center [154, 249] width 68 height 12
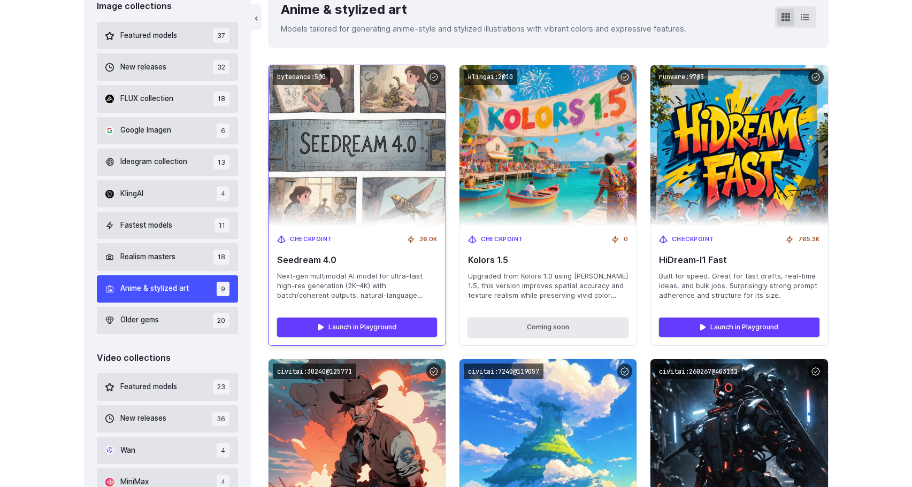
scroll to position [392, 0]
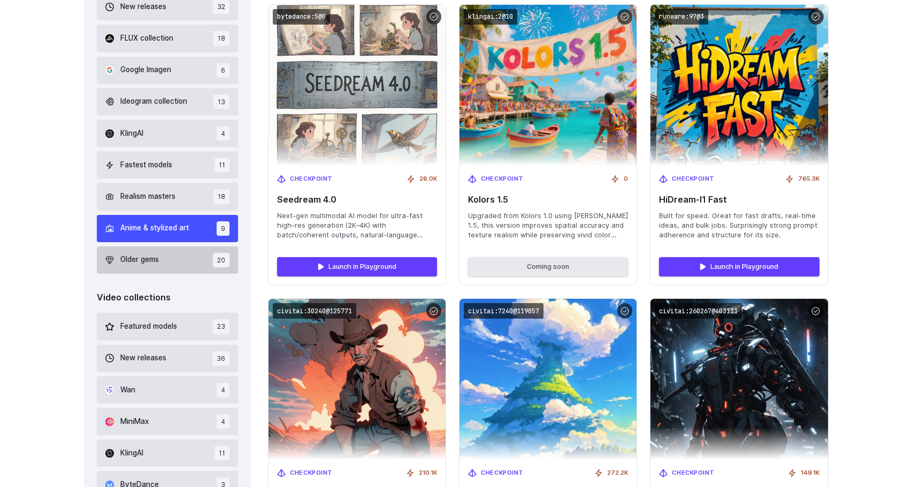
click at [170, 255] on button "Older gems 20" at bounding box center [168, 260] width 142 height 27
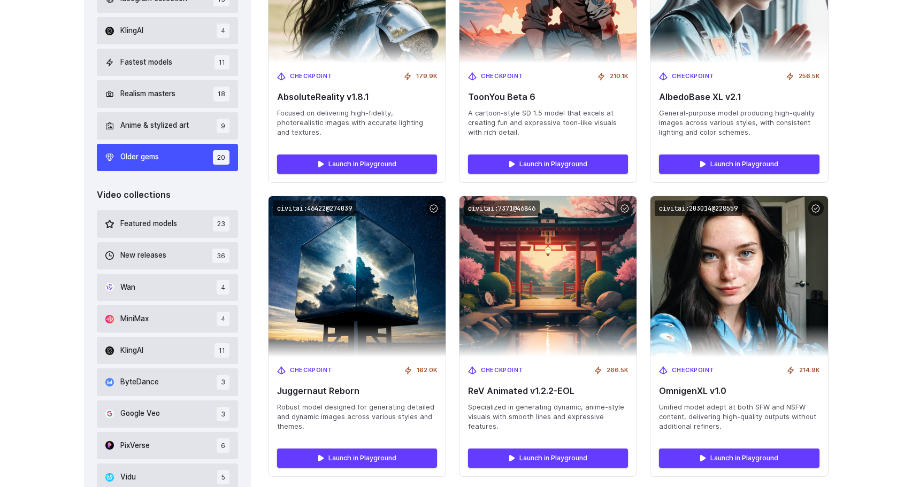
scroll to position [506, 0]
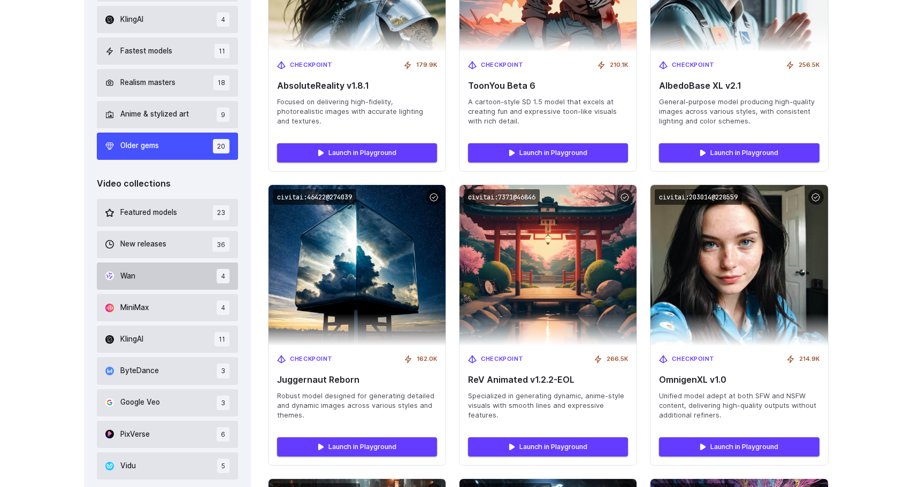
click at [189, 272] on button "Wan 4" at bounding box center [168, 276] width 142 height 27
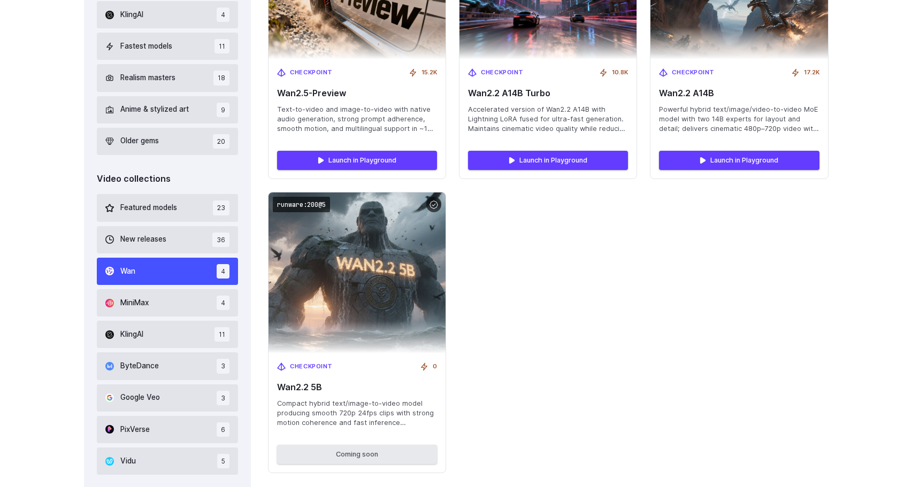
scroll to position [610, 0]
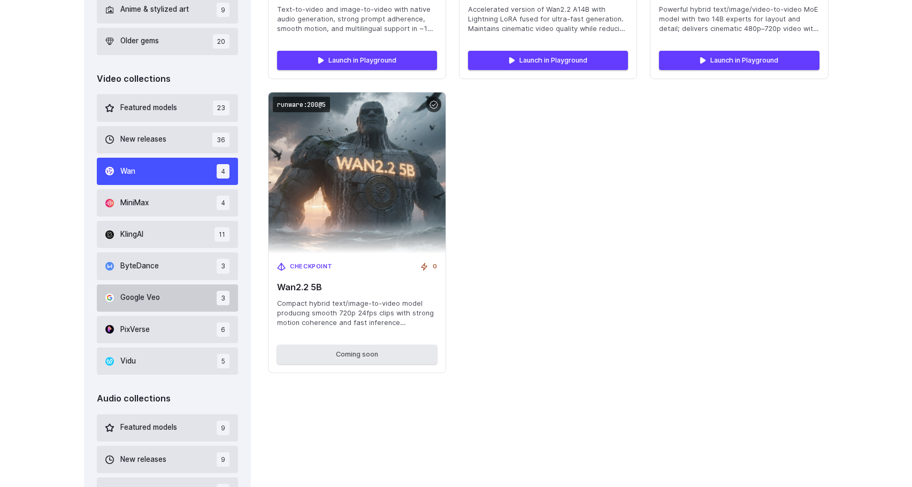
click at [189, 287] on button "Google Veo 3" at bounding box center [168, 298] width 142 height 27
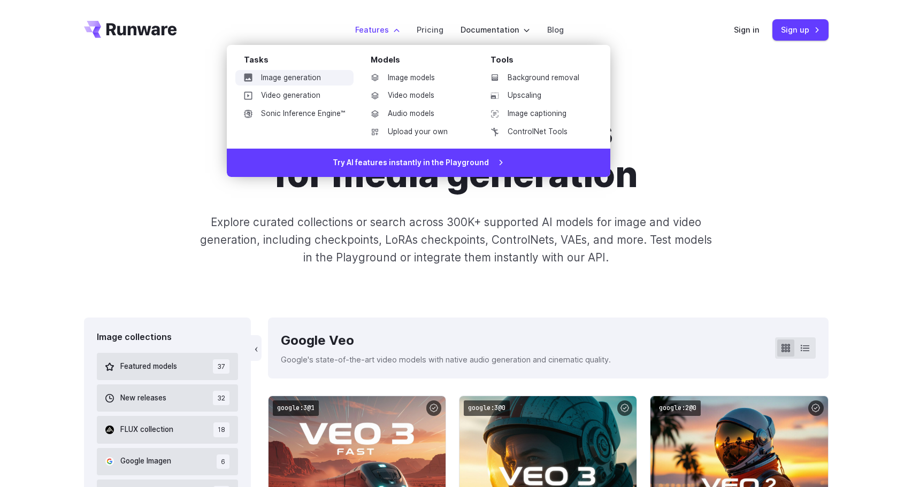
click at [312, 75] on link "Image generation" at bounding box center [294, 78] width 118 height 16
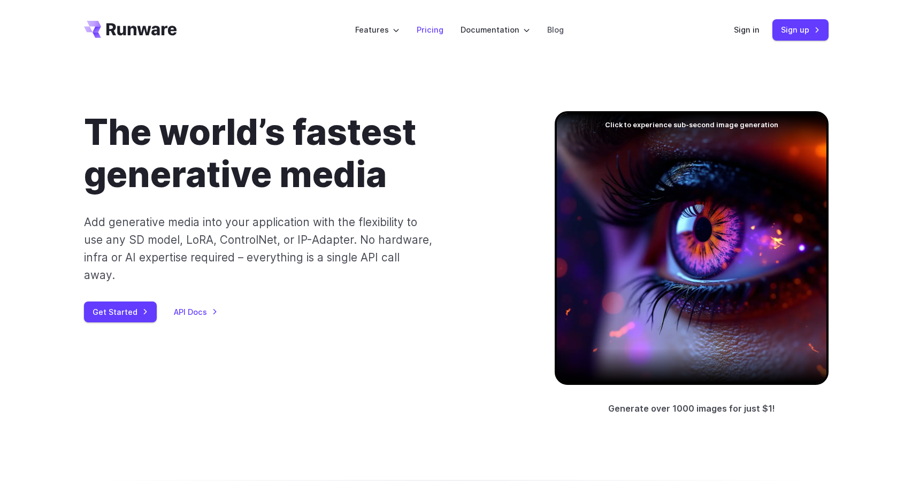
click at [435, 28] on link "Pricing" at bounding box center [430, 30] width 27 height 12
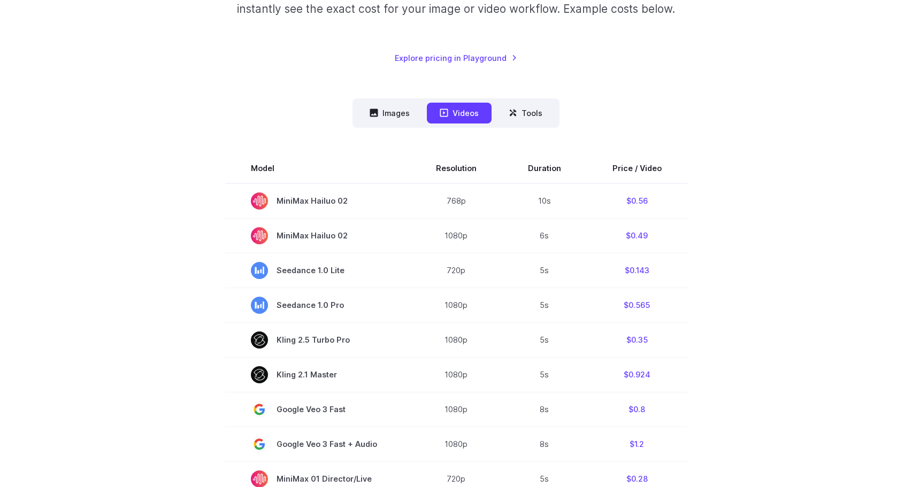
scroll to position [180, 0]
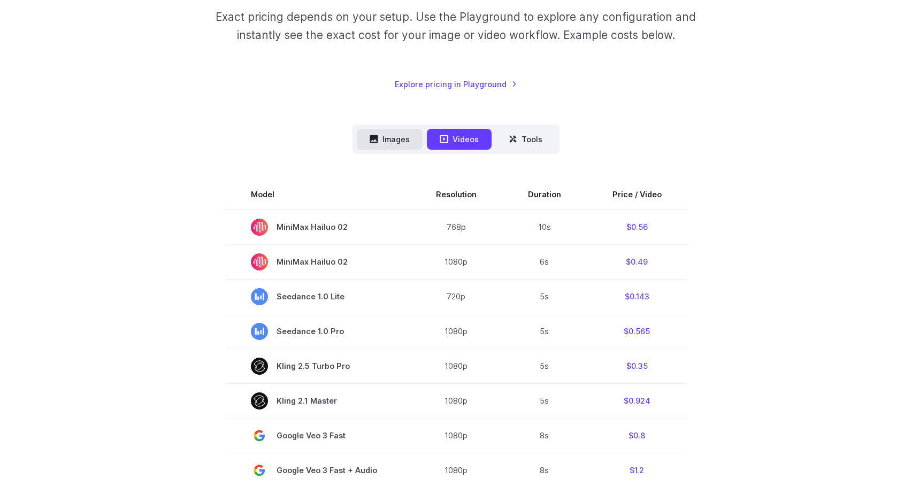
click at [407, 136] on button "Images" at bounding box center [390, 139] width 66 height 21
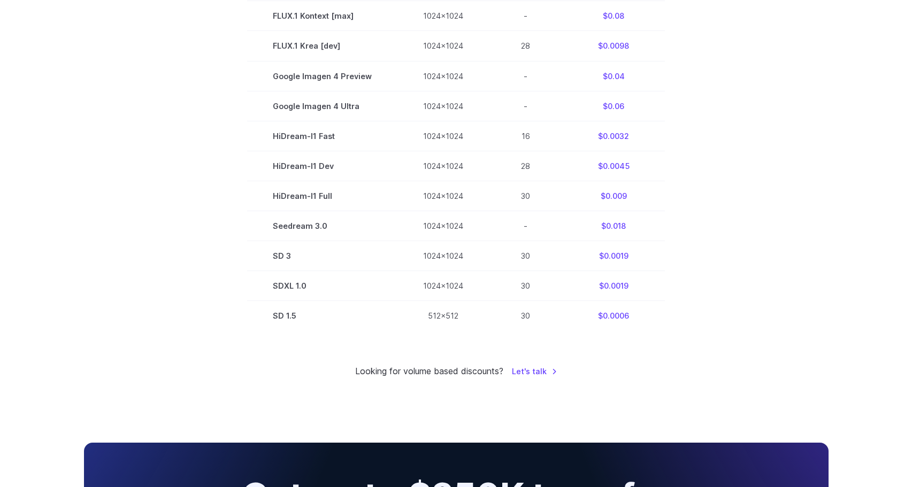
scroll to position [665, 0]
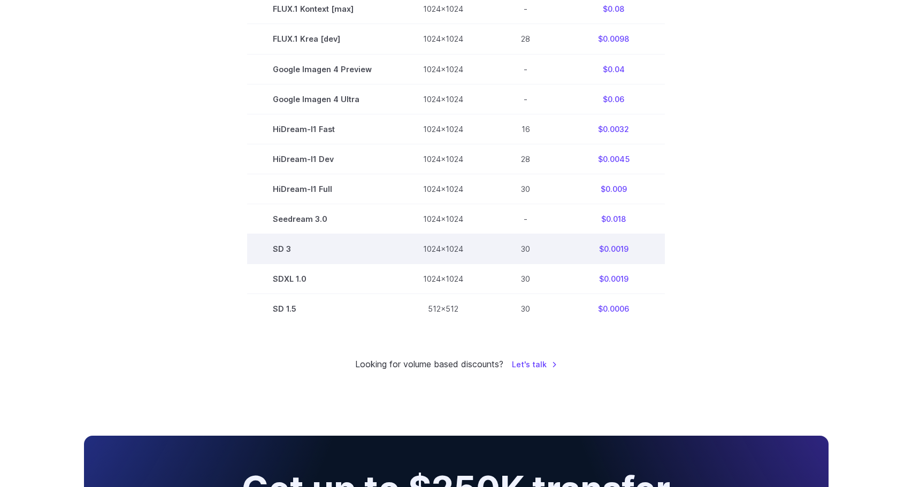
click at [416, 250] on td "1024x1024" at bounding box center [442, 249] width 91 height 30
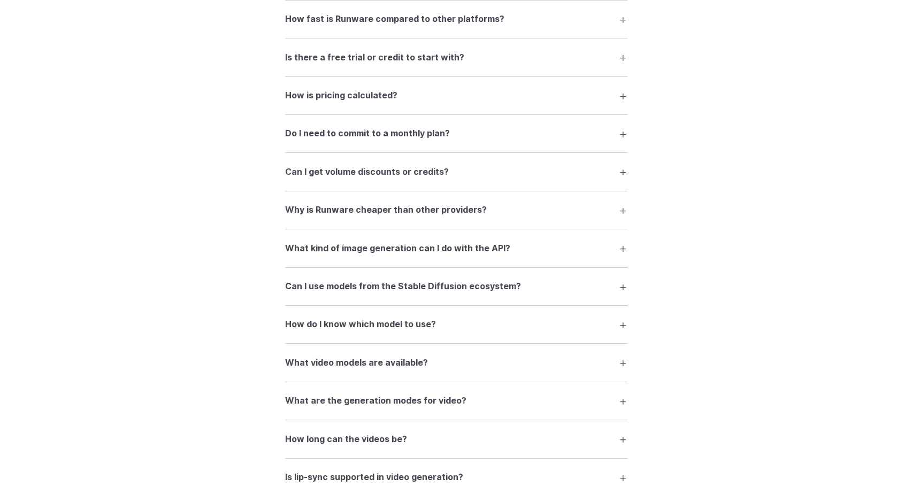
scroll to position [2049, 0]
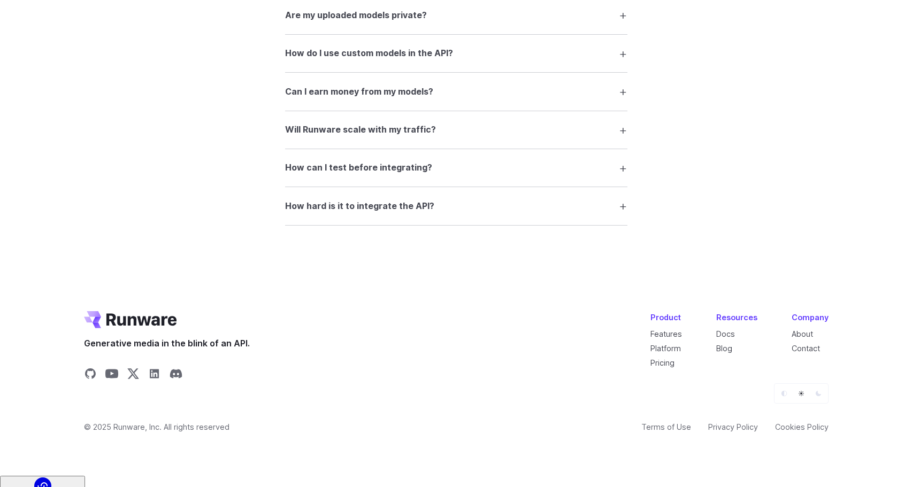
click at [815, 397] on icon "Dark" at bounding box center [818, 394] width 6 height 6
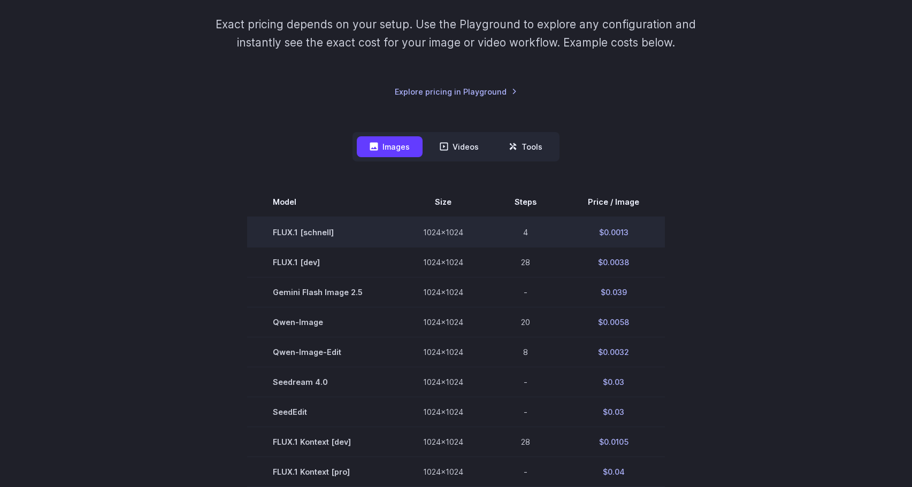
scroll to position [0, 0]
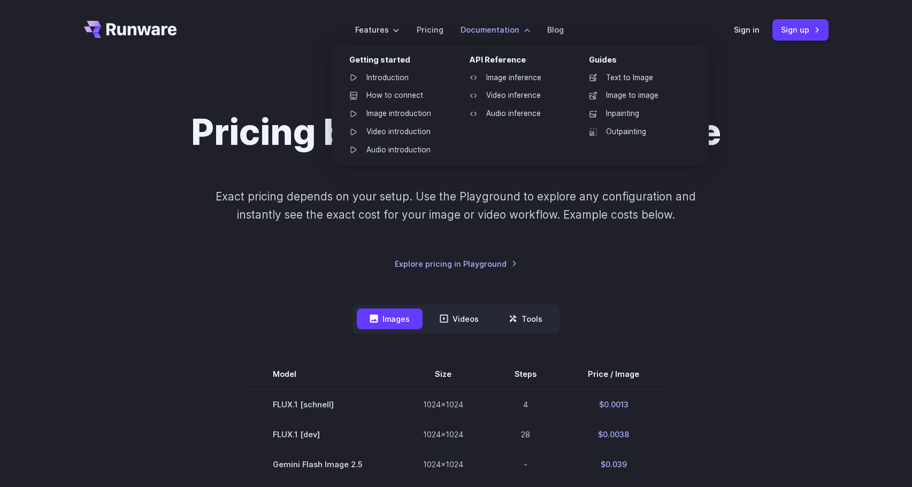
click at [634, 122] on ul "Text to Image Image to image Inpainting Outpainting" at bounding box center [635, 105] width 111 height 70
click at [635, 116] on link "Inpainting" at bounding box center [635, 114] width 111 height 16
